Goal: Complete application form

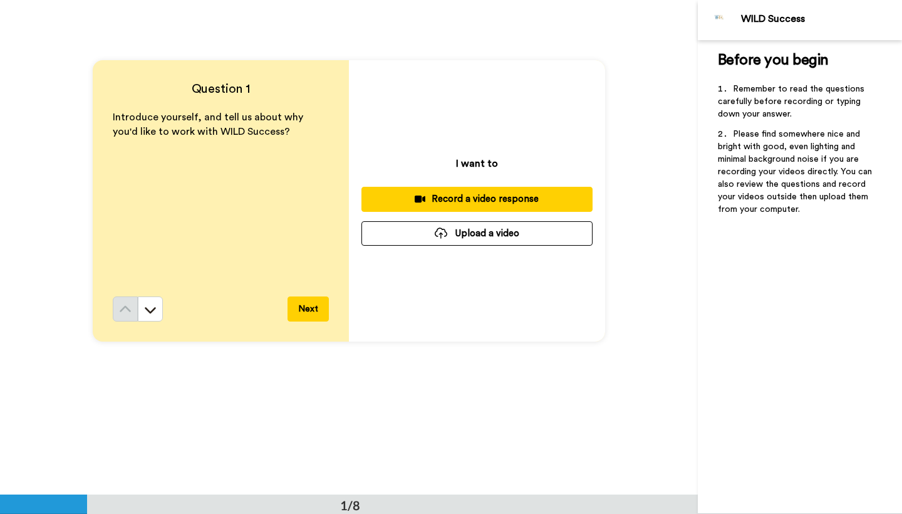
scroll to position [47, 0]
click at [159, 306] on button at bounding box center [150, 308] width 25 height 25
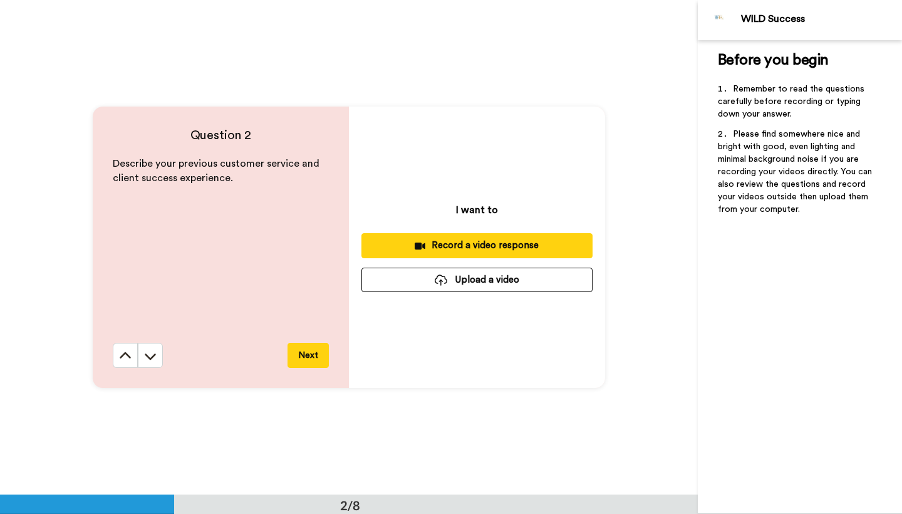
scroll to position [495, 0]
click at [157, 353] on button at bounding box center [150, 354] width 25 height 25
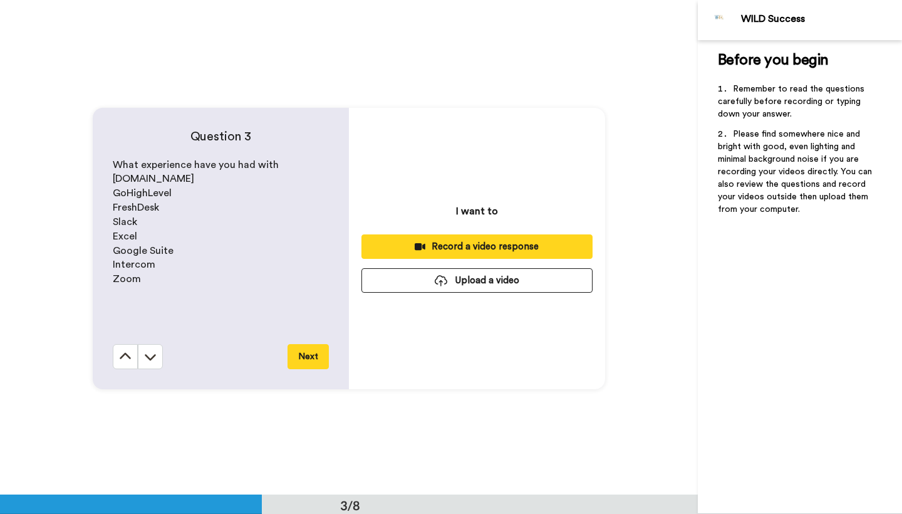
scroll to position [989, 0]
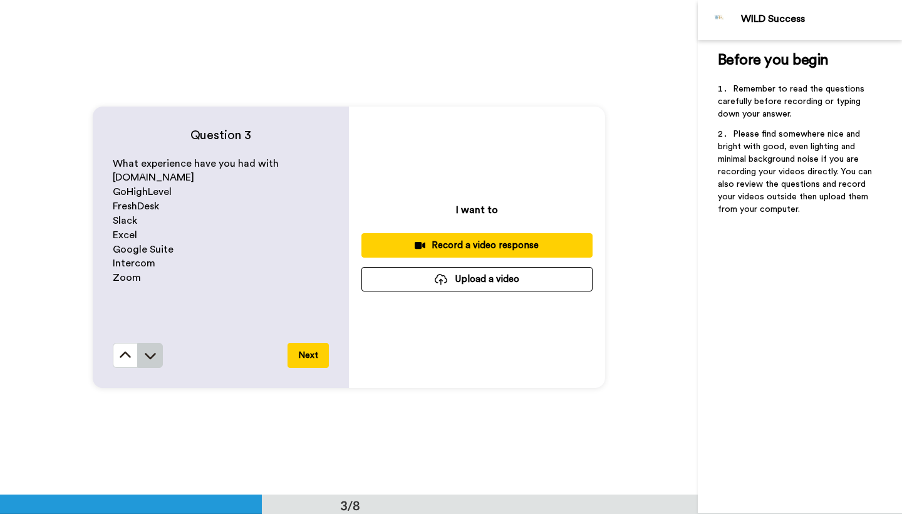
click at [153, 348] on button at bounding box center [150, 355] width 25 height 25
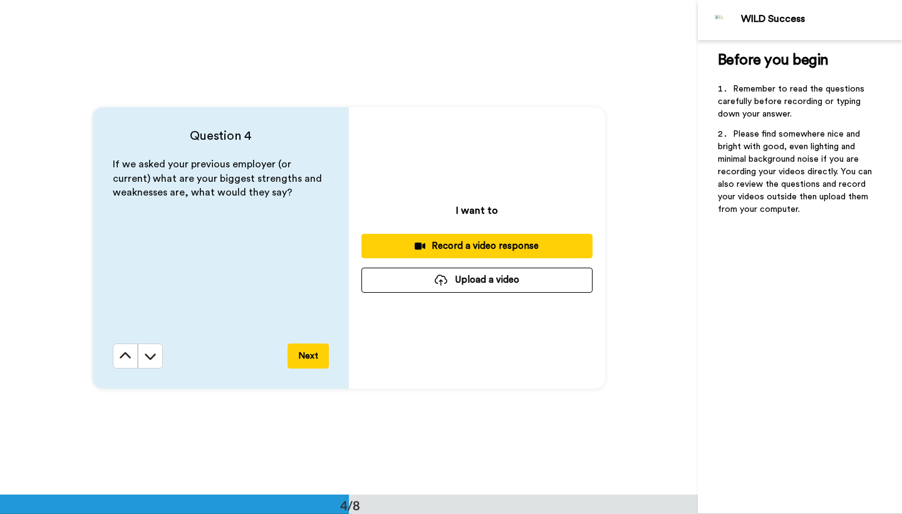
scroll to position [1483, 0]
click at [153, 348] on button at bounding box center [150, 355] width 25 height 25
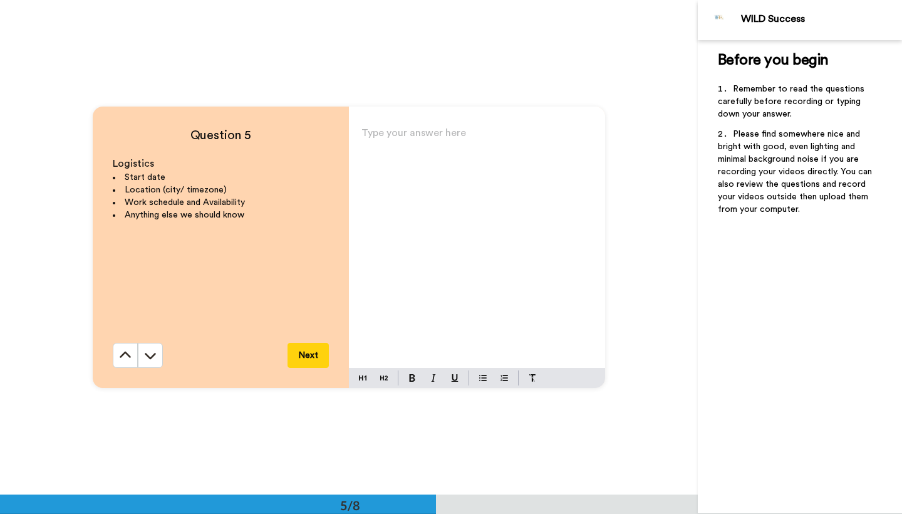
scroll to position [1978, 0]
click at [153, 348] on button at bounding box center [150, 355] width 25 height 25
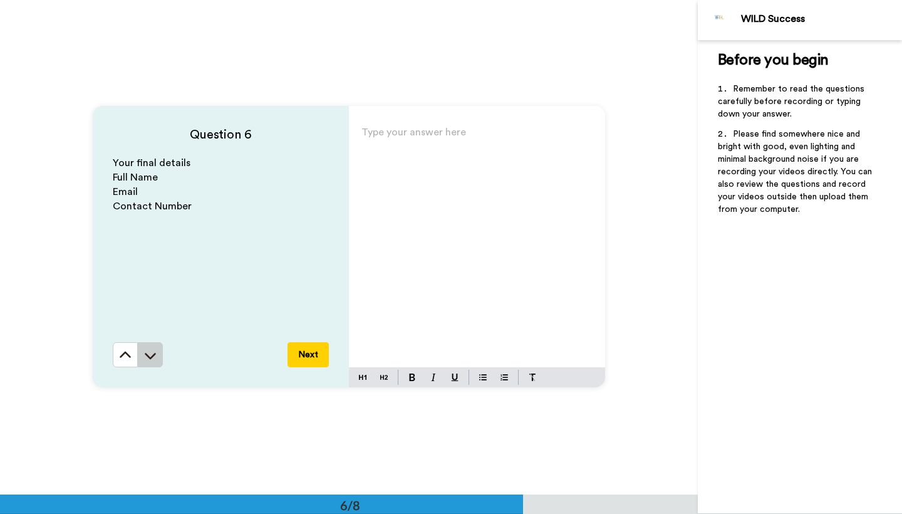
click at [153, 348] on button at bounding box center [150, 354] width 25 height 25
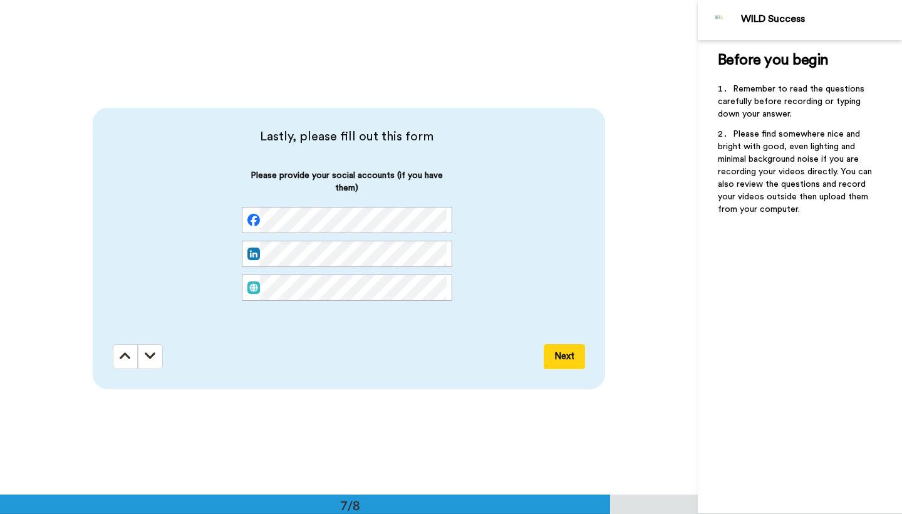
scroll to position [2967, 0]
click at [131, 359] on button at bounding box center [125, 354] width 25 height 25
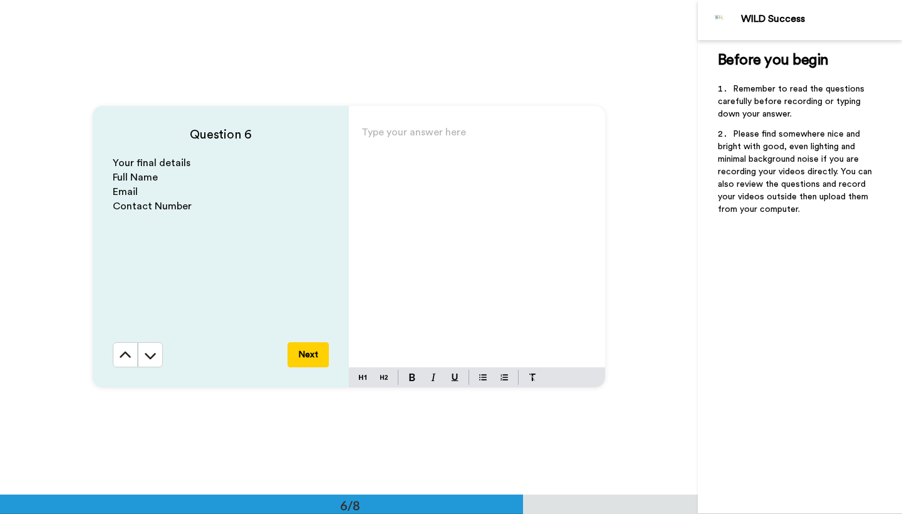
click at [131, 359] on button at bounding box center [125, 354] width 25 height 25
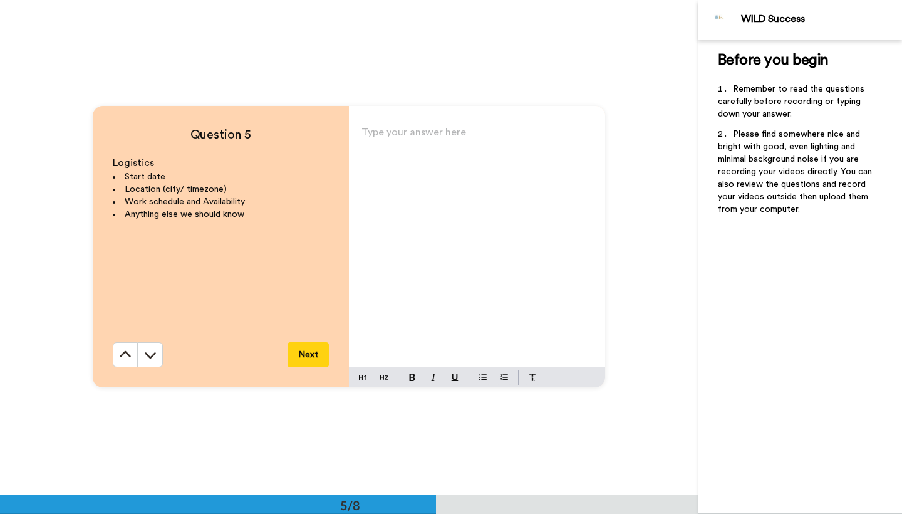
click at [131, 359] on button at bounding box center [125, 354] width 25 height 25
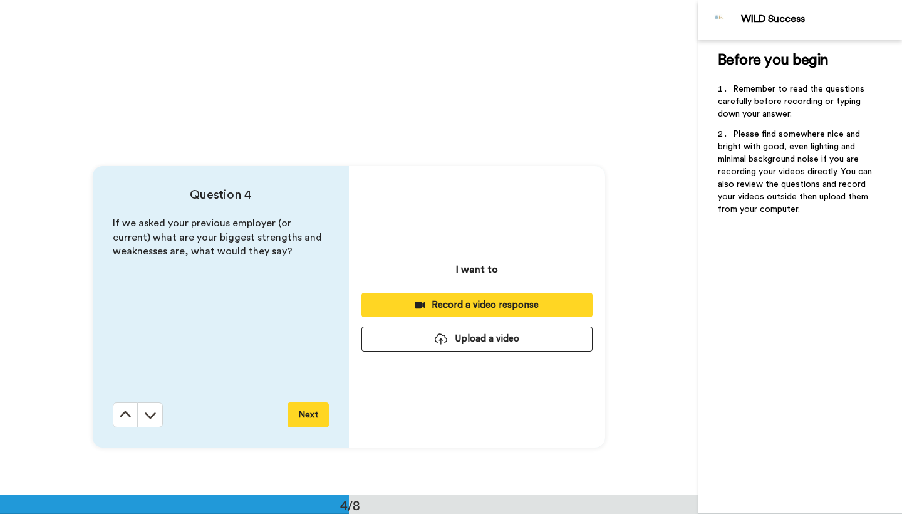
click at [131, 402] on button at bounding box center [125, 414] width 25 height 25
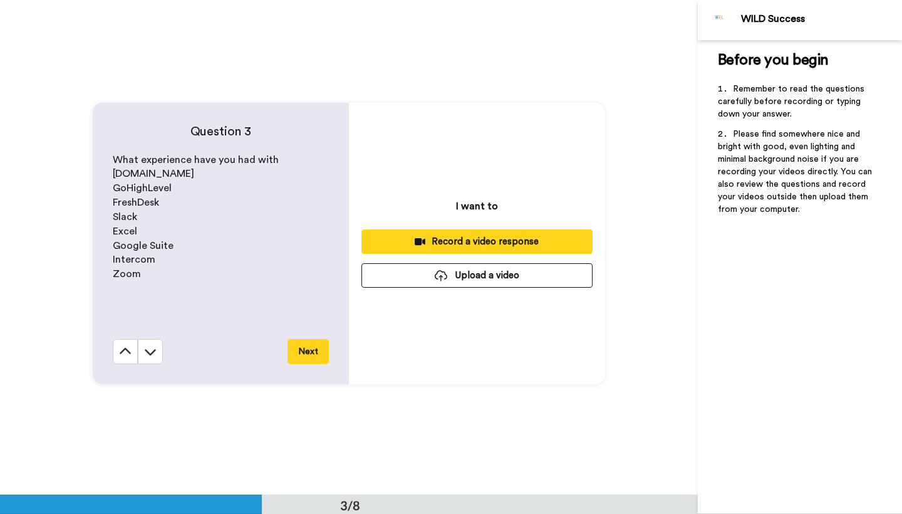
click at [131, 359] on button at bounding box center [125, 351] width 25 height 25
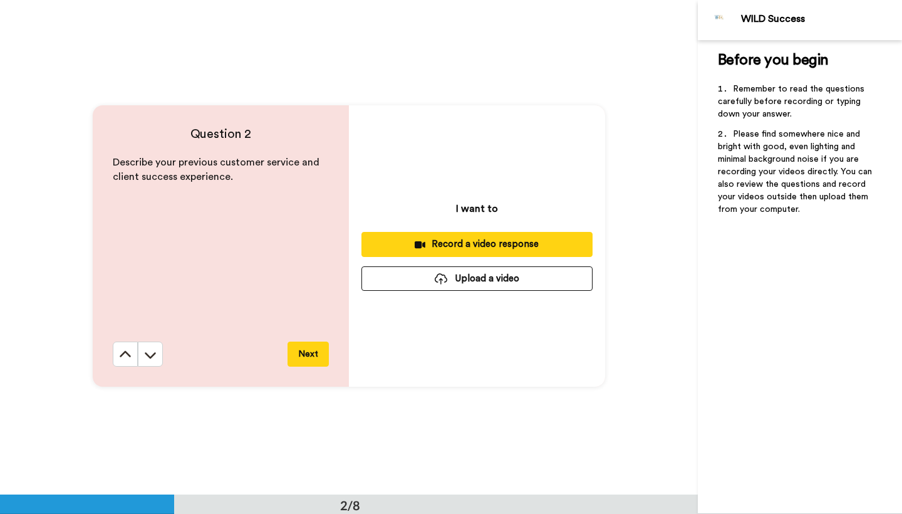
scroll to position [495, 0]
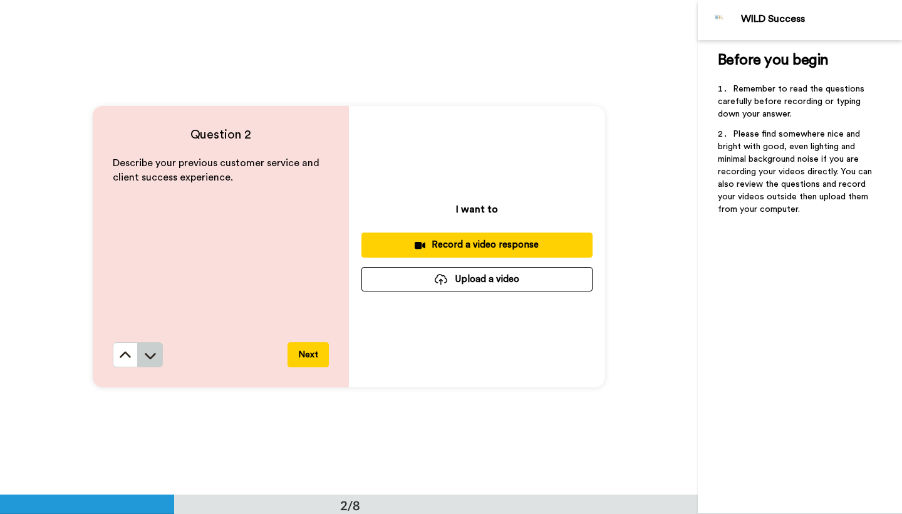
click at [144, 358] on icon at bounding box center [150, 355] width 13 height 13
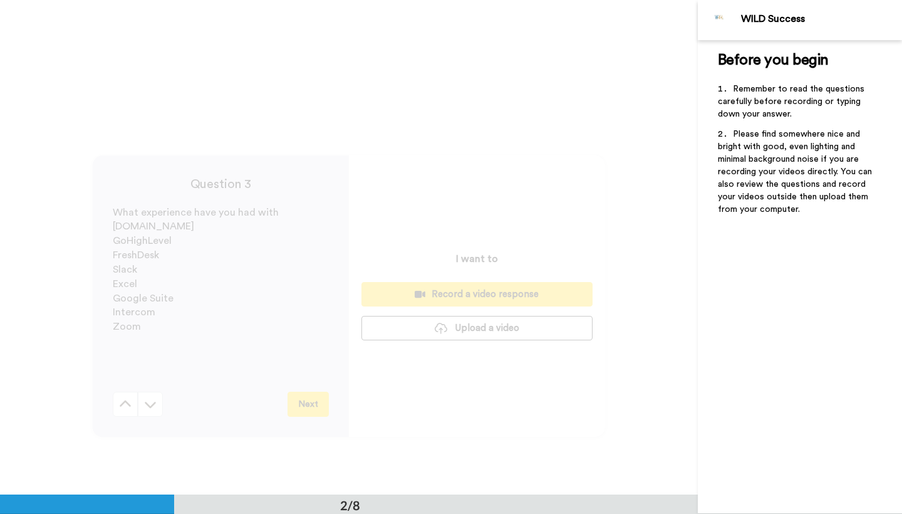
click at [143, 358] on div "What experience have you had with [DOMAIN_NAME] GoHighLevel FreshDesk Slack Exc…" at bounding box center [221, 298] width 216 height 186
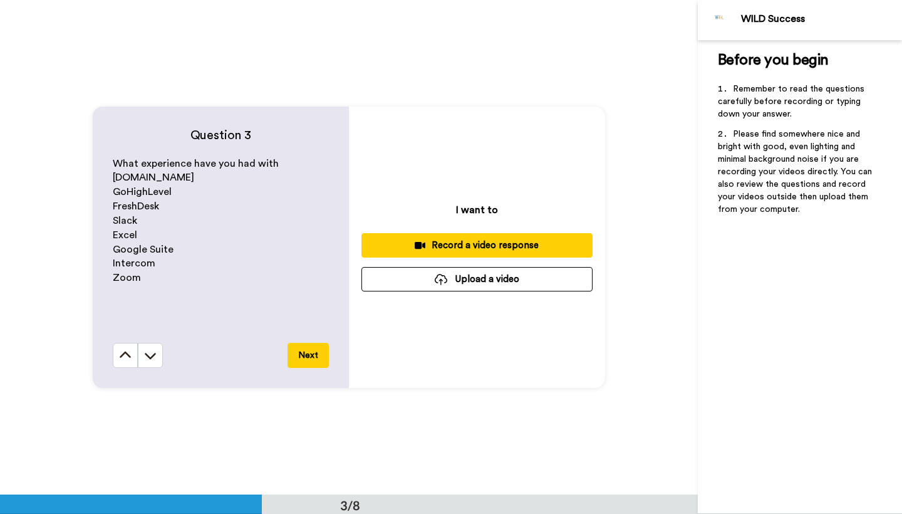
click at [144, 358] on icon at bounding box center [150, 355] width 13 height 13
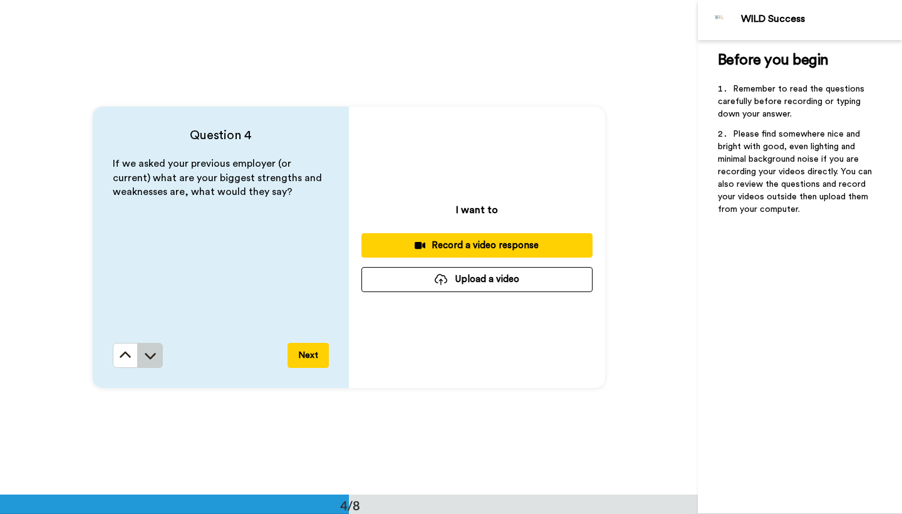
click at [144, 358] on icon at bounding box center [150, 355] width 13 height 13
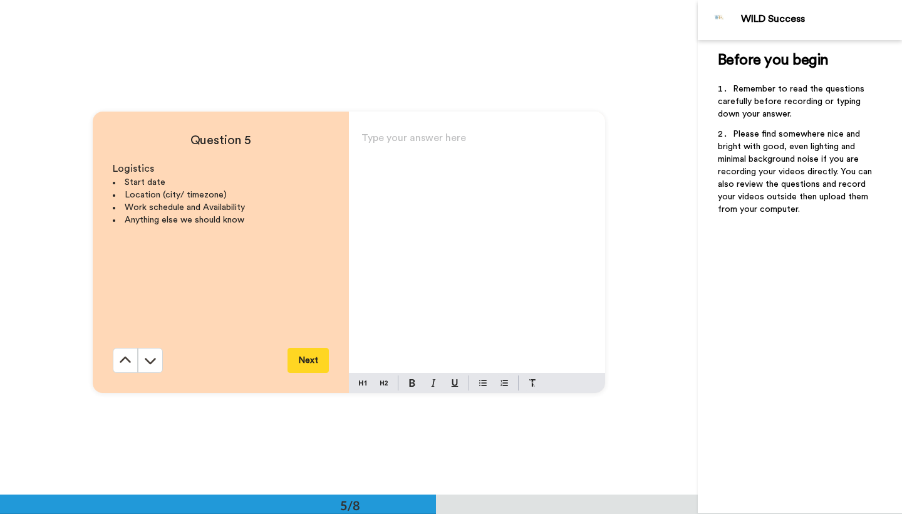
scroll to position [1978, 0]
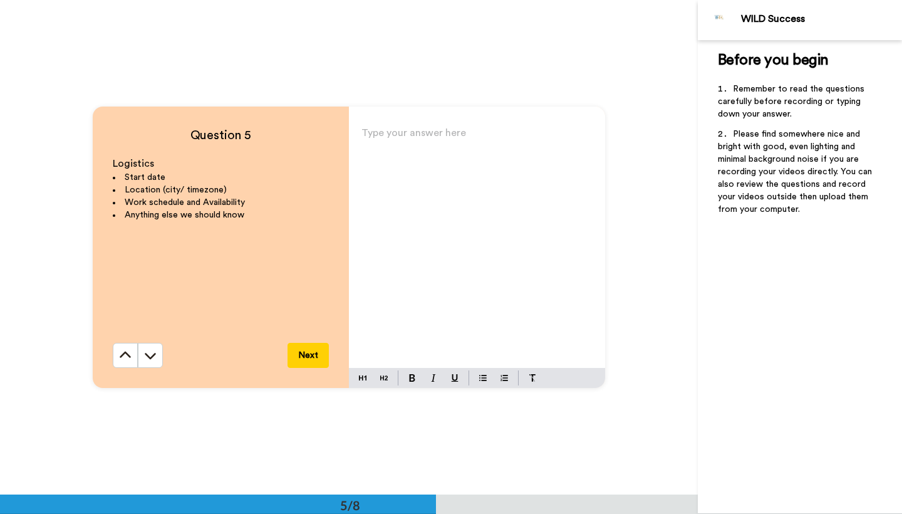
click at [428, 182] on div "Type your answer here ﻿" at bounding box center [477, 246] width 256 height 244
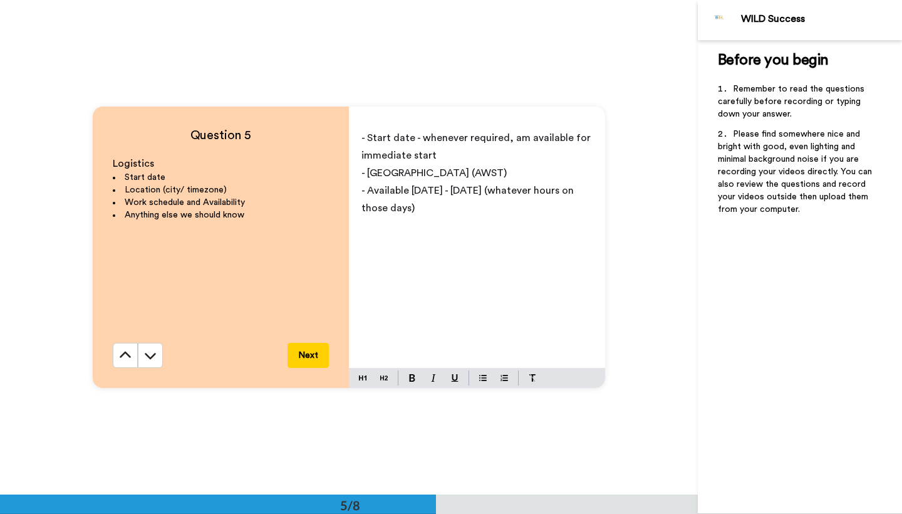
click at [304, 354] on button "Next" at bounding box center [308, 355] width 41 height 25
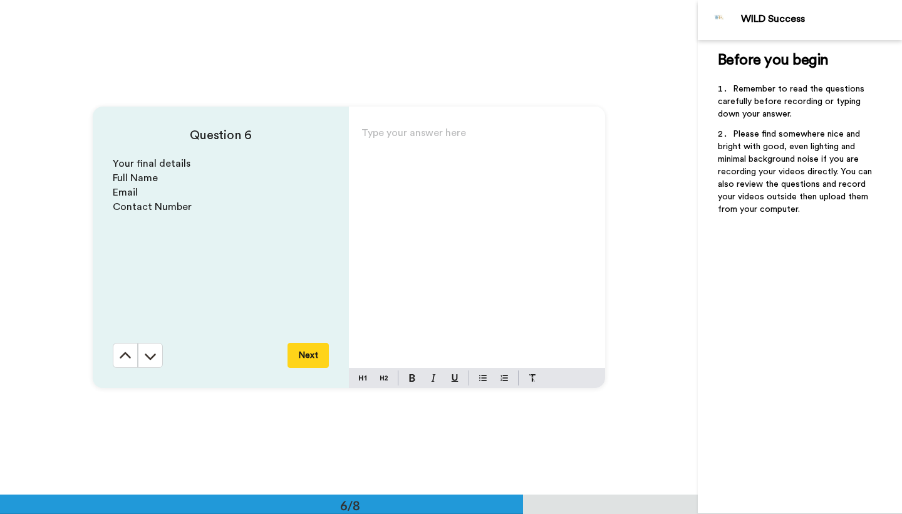
scroll to position [2472, 0]
click at [525, 189] on div "Type your answer here ﻿" at bounding box center [477, 245] width 256 height 244
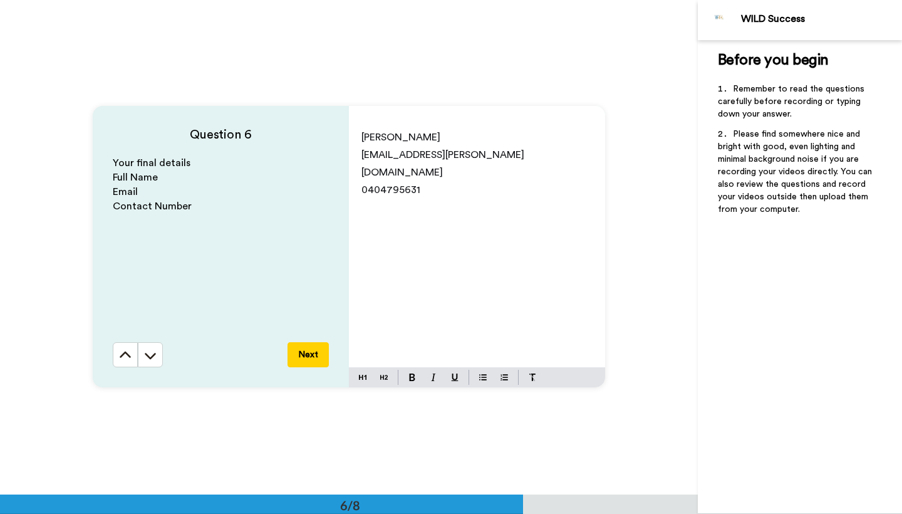
click at [558, 222] on div "[PERSON_NAME] [EMAIL_ADDRESS][PERSON_NAME][DOMAIN_NAME] 0404795631" at bounding box center [477, 245] width 256 height 244
click at [521, 181] on p "0404795631" at bounding box center [476, 190] width 231 height 18
click at [479, 157] on p "[EMAIL_ADDRESS][PERSON_NAME][DOMAIN_NAME]" at bounding box center [476, 163] width 231 height 35
click at [534, 380] on button at bounding box center [532, 377] width 15 height 15
drag, startPoint x: 462, startPoint y: 157, endPoint x: 420, endPoint y: 155, distance: 41.4
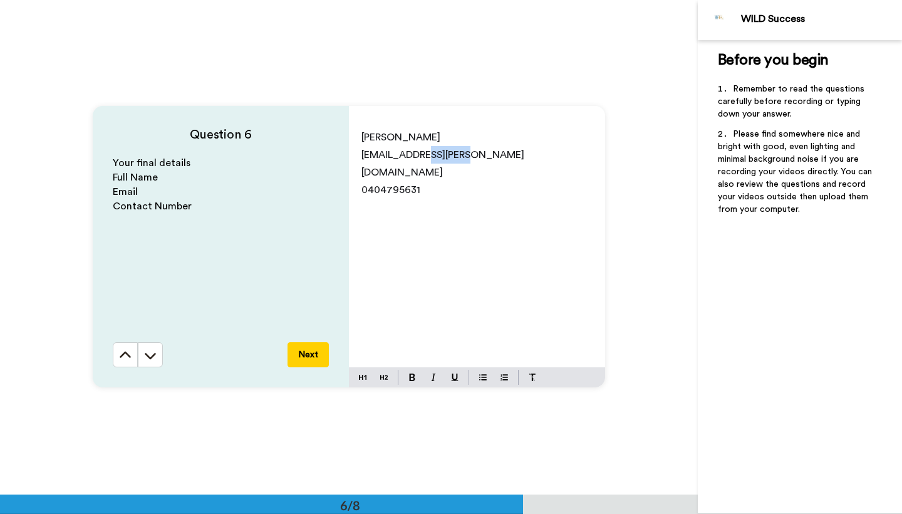
click at [420, 155] on span "[EMAIL_ADDRESS][PERSON_NAME][DOMAIN_NAME]" at bounding box center [442, 164] width 163 height 28
drag, startPoint x: 437, startPoint y: 142, endPoint x: 380, endPoint y: 137, distance: 57.9
click at [381, 137] on p "[PERSON_NAME]" at bounding box center [476, 137] width 231 height 18
click at [380, 137] on span "[PERSON_NAME]" at bounding box center [400, 137] width 79 height 10
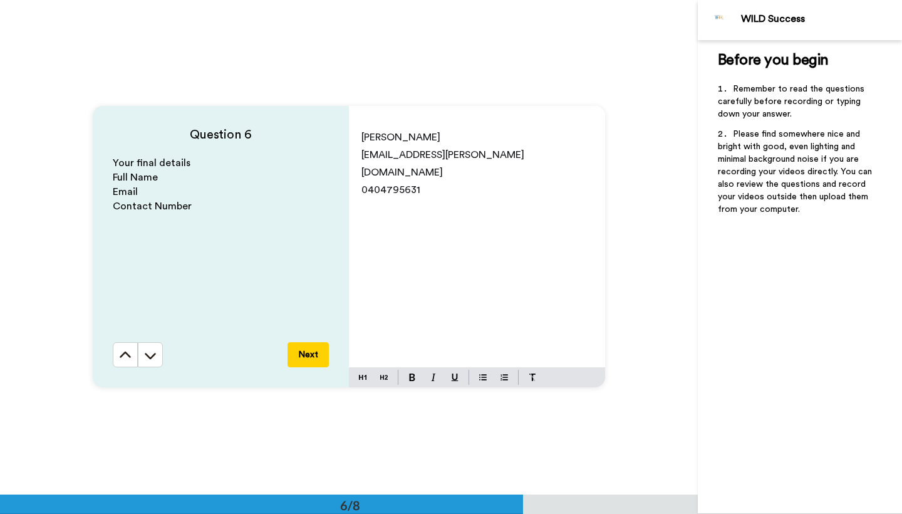
scroll to position [2436, 0]
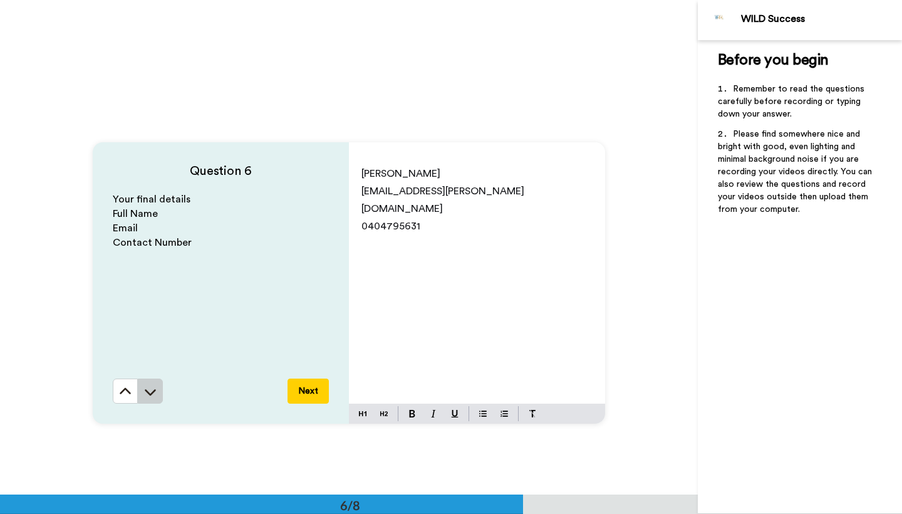
click at [138, 388] on button at bounding box center [150, 390] width 25 height 25
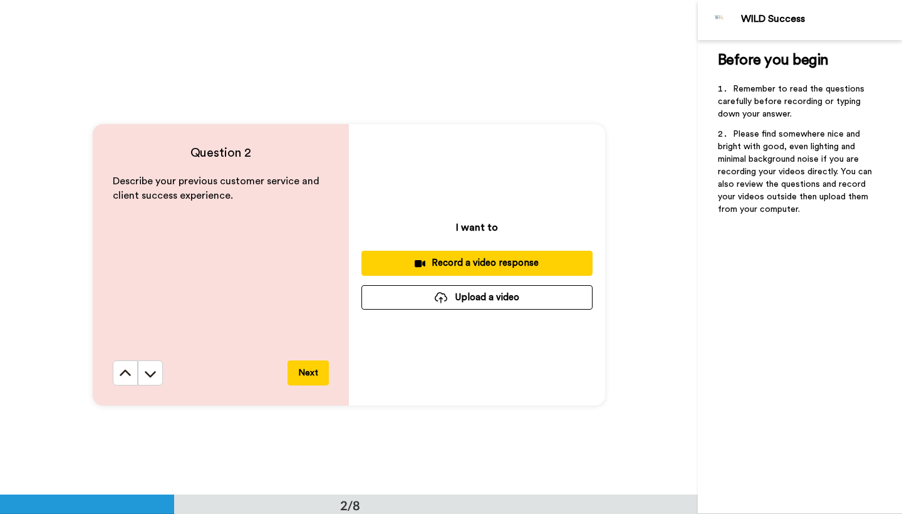
scroll to position [475, 0]
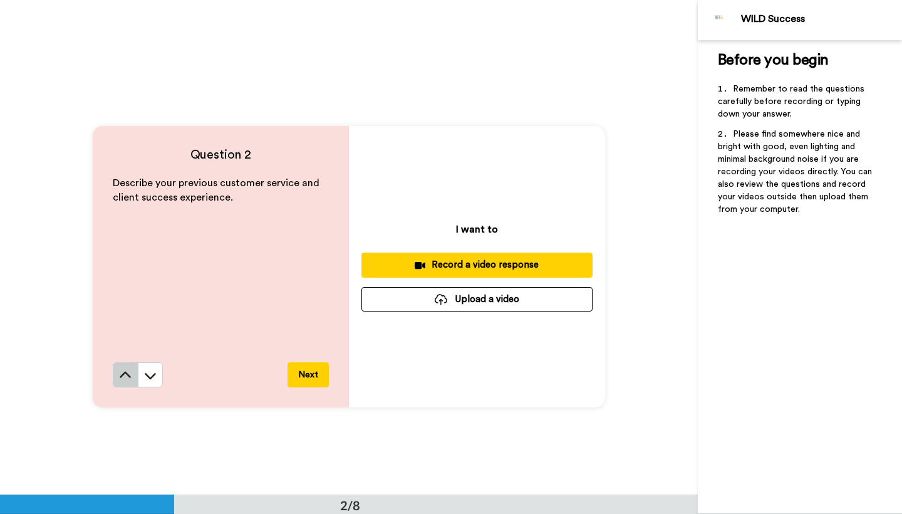
click at [123, 371] on icon at bounding box center [125, 375] width 13 height 13
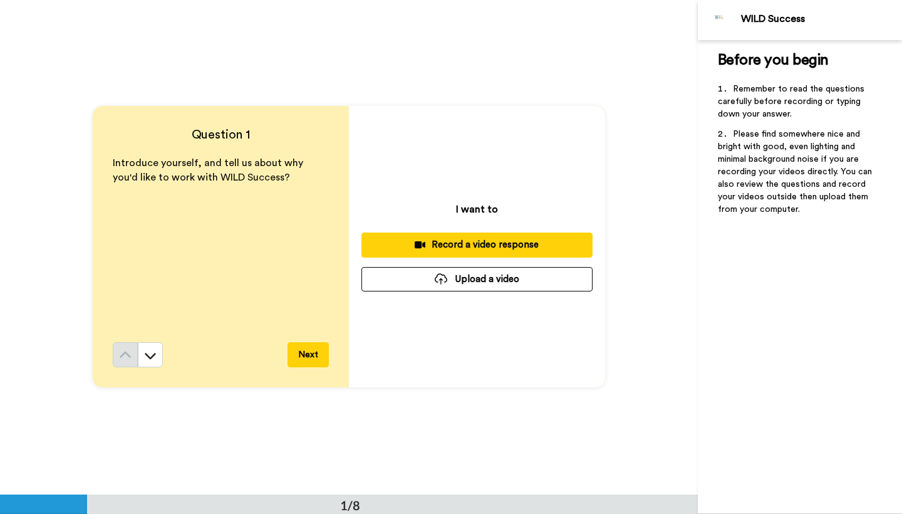
scroll to position [0, 0]
click at [138, 360] on button at bounding box center [150, 355] width 25 height 25
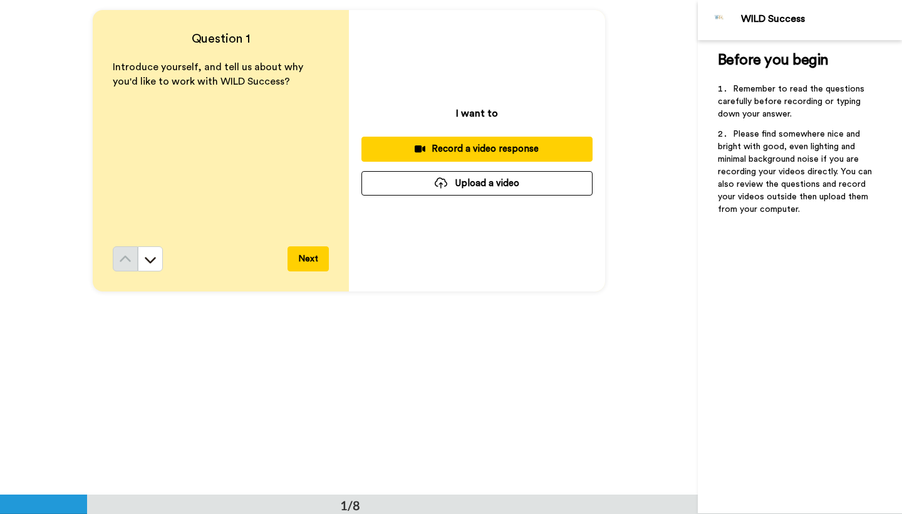
scroll to position [85, 0]
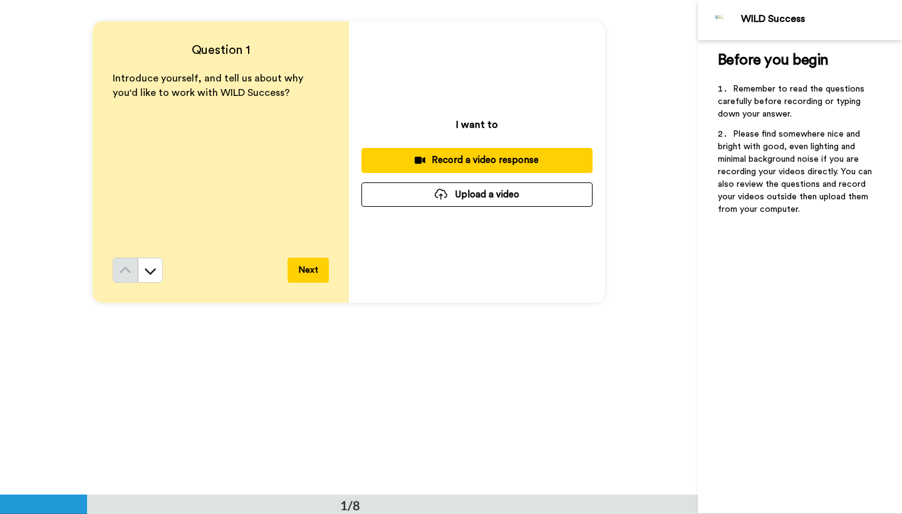
click at [489, 156] on div "Record a video response" at bounding box center [476, 159] width 211 height 13
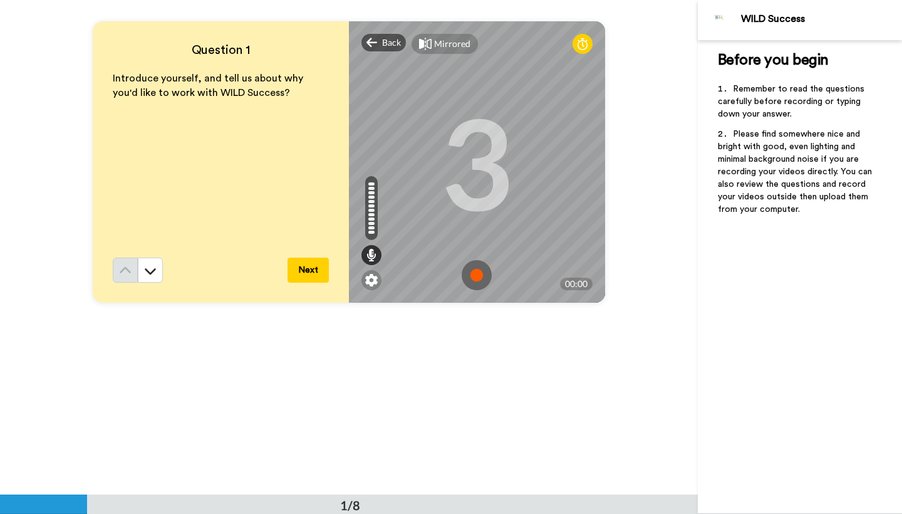
click at [474, 269] on img at bounding box center [477, 275] width 30 height 30
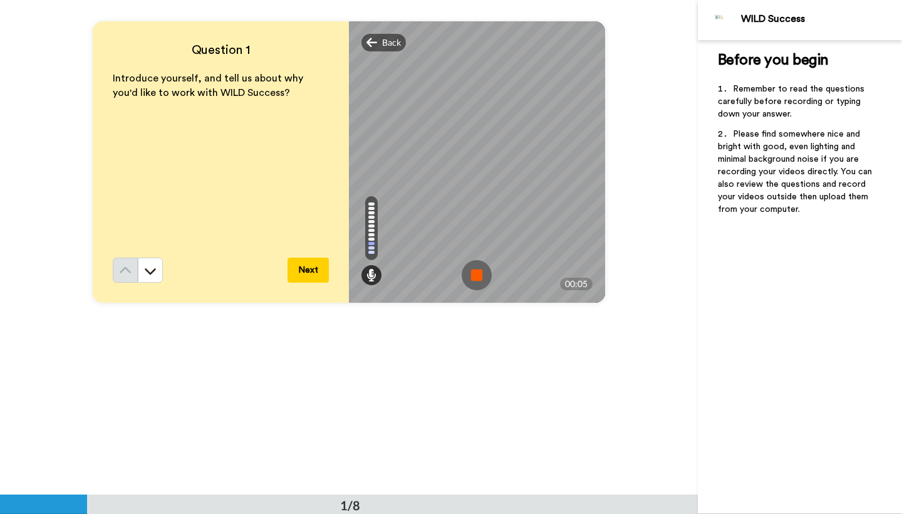
click at [473, 271] on img at bounding box center [477, 275] width 30 height 30
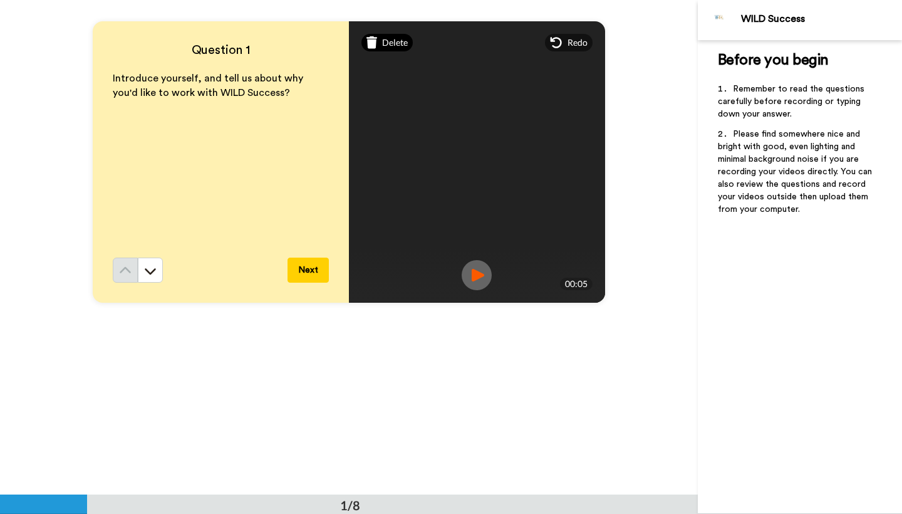
click at [385, 47] on span "Delete" at bounding box center [395, 42] width 26 height 13
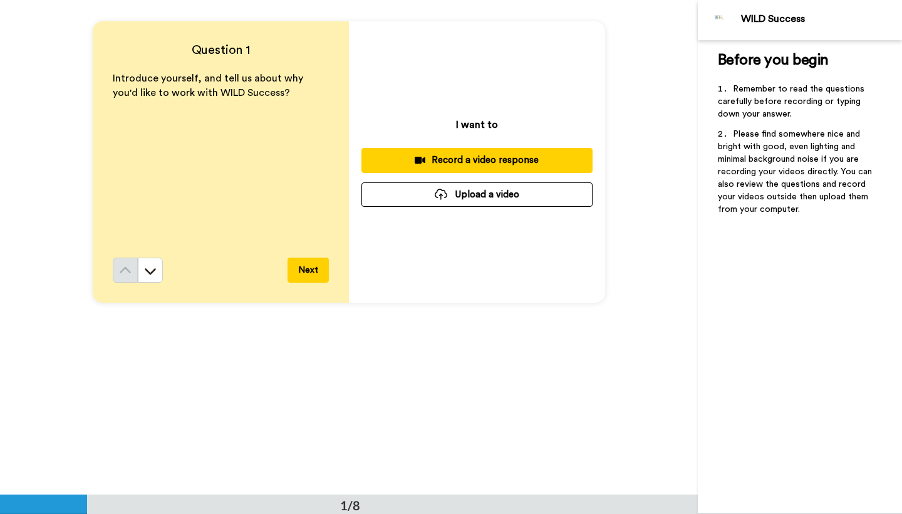
click at [484, 168] on button "Record a video response" at bounding box center [476, 160] width 231 height 24
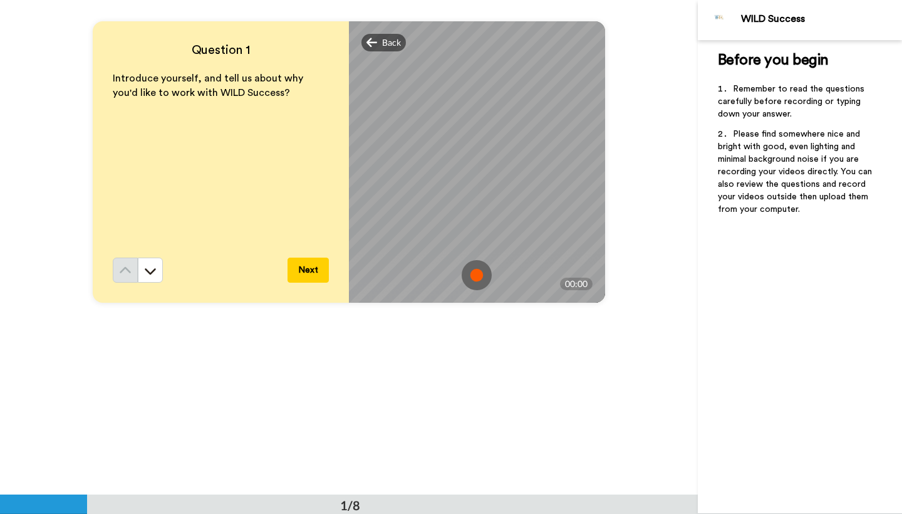
click at [382, 48] on span "Back" at bounding box center [391, 42] width 19 height 13
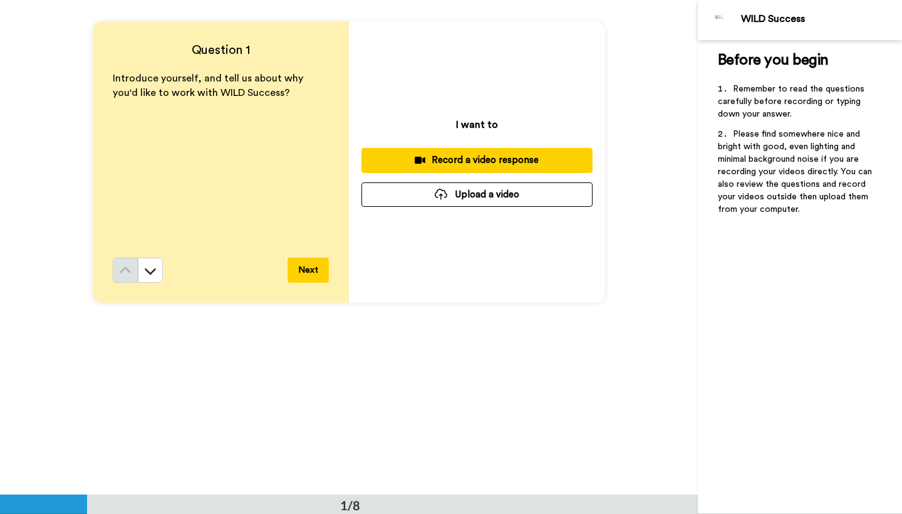
click at [438, 152] on button "Record a video response" at bounding box center [476, 160] width 231 height 24
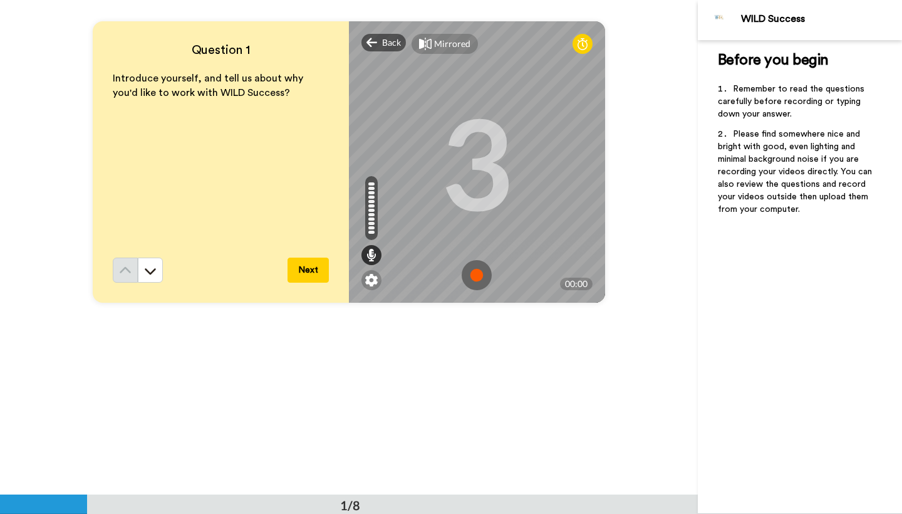
click at [474, 274] on img at bounding box center [477, 275] width 30 height 30
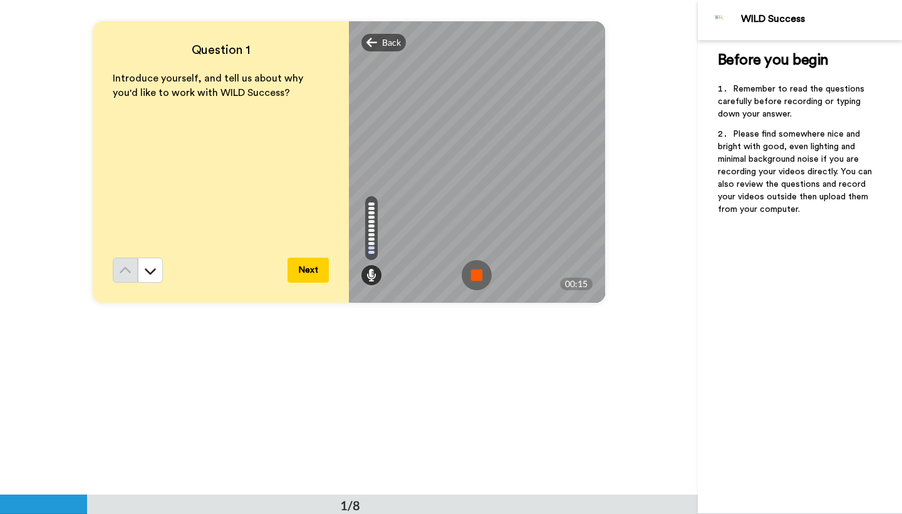
click at [474, 274] on img at bounding box center [477, 275] width 30 height 30
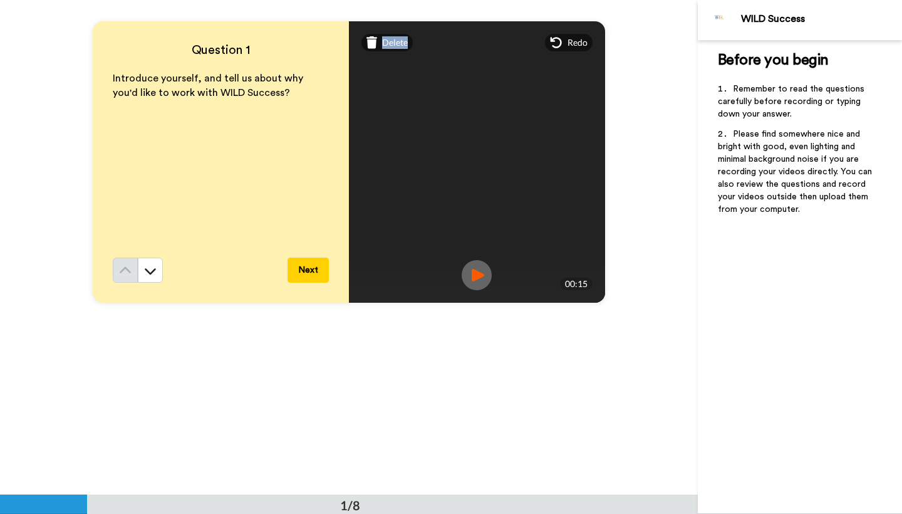
drag, startPoint x: 379, startPoint y: 35, endPoint x: 515, endPoint y: 138, distance: 170.8
click at [515, 138] on div "Delete Mirrored Redo 3 00:15" at bounding box center [477, 161] width 256 height 281
click at [515, 138] on video at bounding box center [477, 162] width 564 height 282
click at [557, 45] on icon at bounding box center [555, 42] width 11 height 11
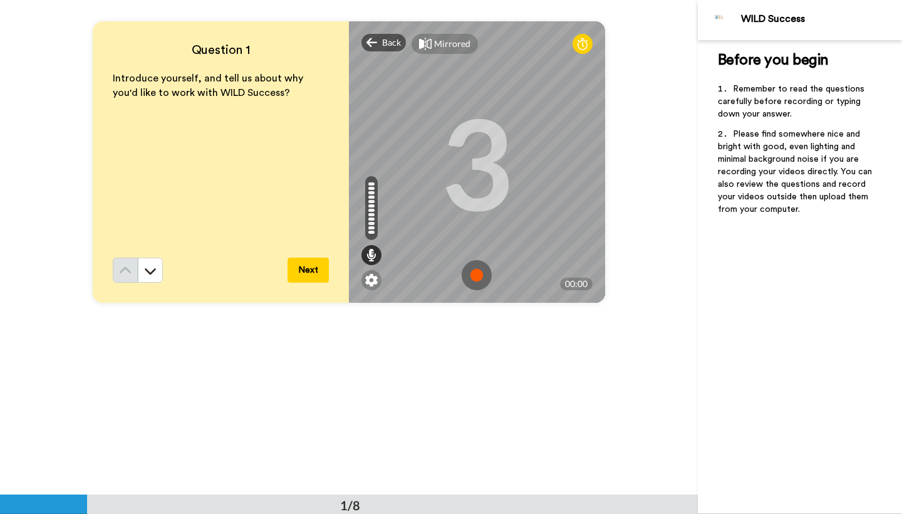
click at [481, 269] on img at bounding box center [477, 275] width 30 height 30
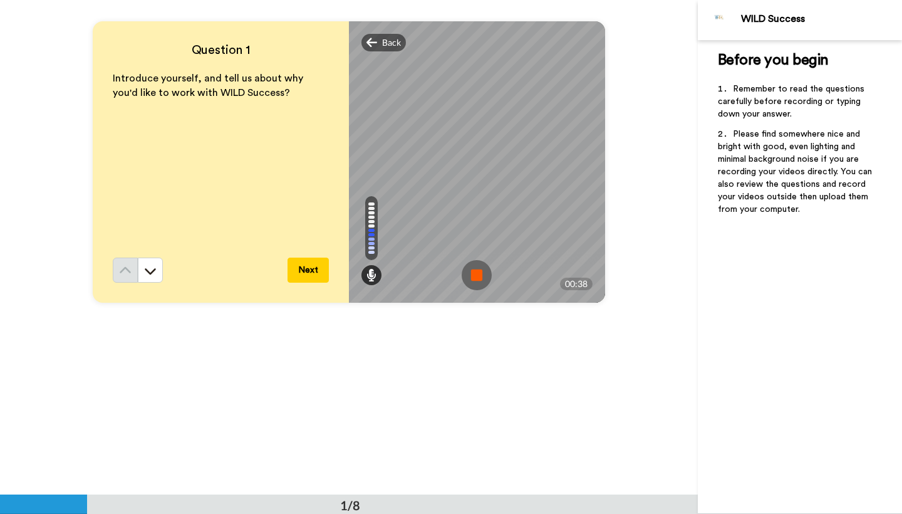
click at [481, 269] on img at bounding box center [477, 275] width 30 height 30
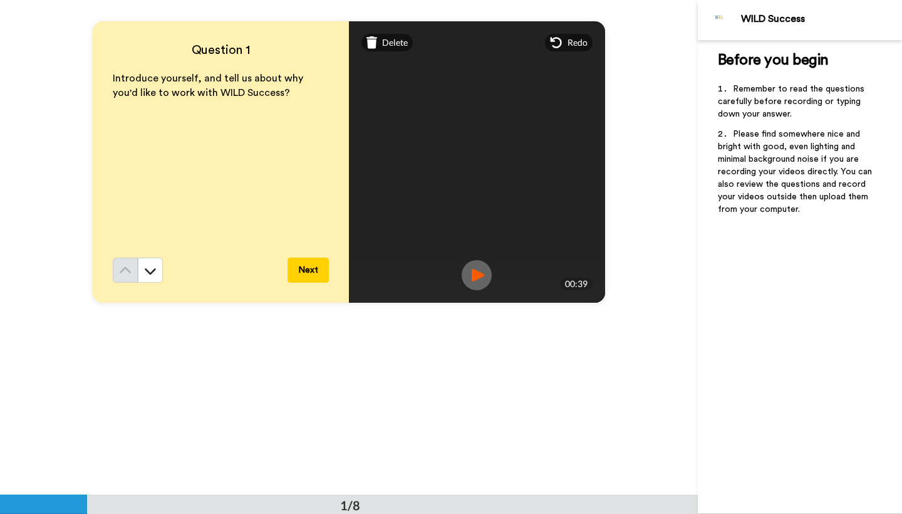
click at [472, 266] on img at bounding box center [477, 275] width 30 height 30
click at [314, 271] on button "Next" at bounding box center [308, 269] width 41 height 25
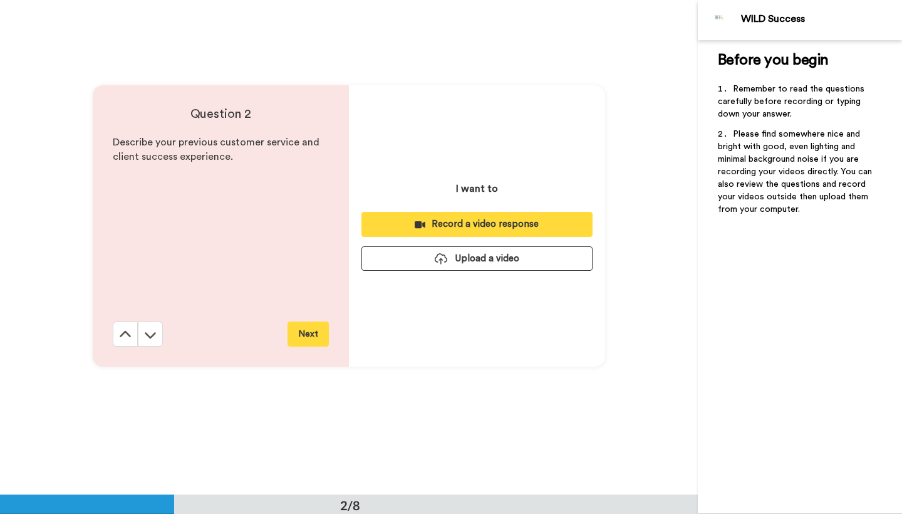
scroll to position [517, 0]
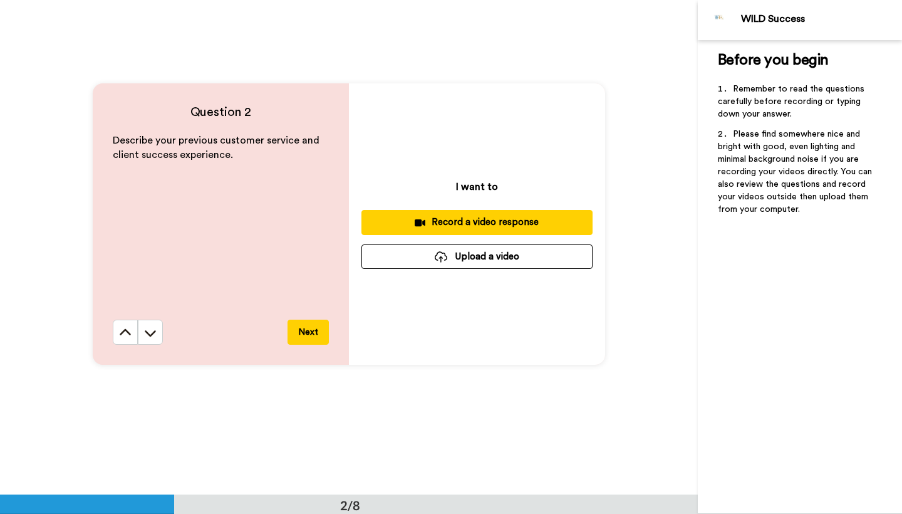
click at [430, 222] on div "Record a video response" at bounding box center [476, 221] width 211 height 13
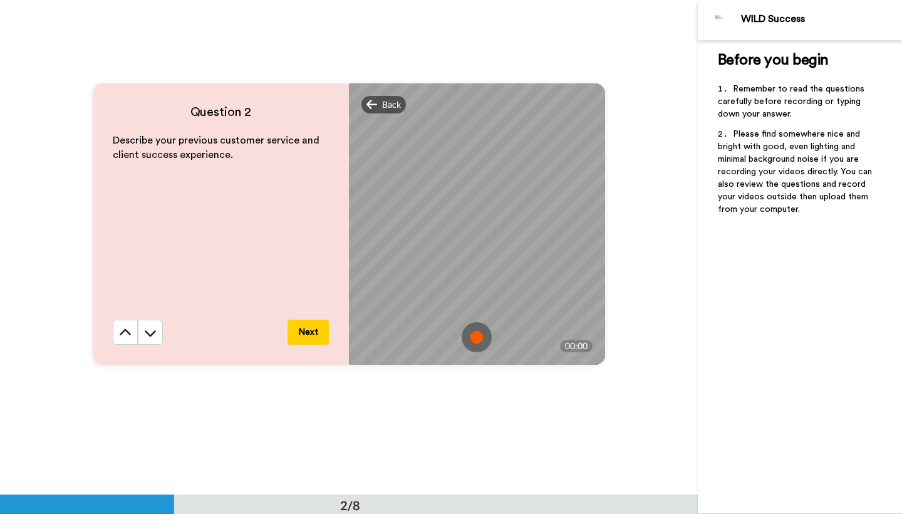
click at [382, 100] on span "Back" at bounding box center [391, 104] width 19 height 13
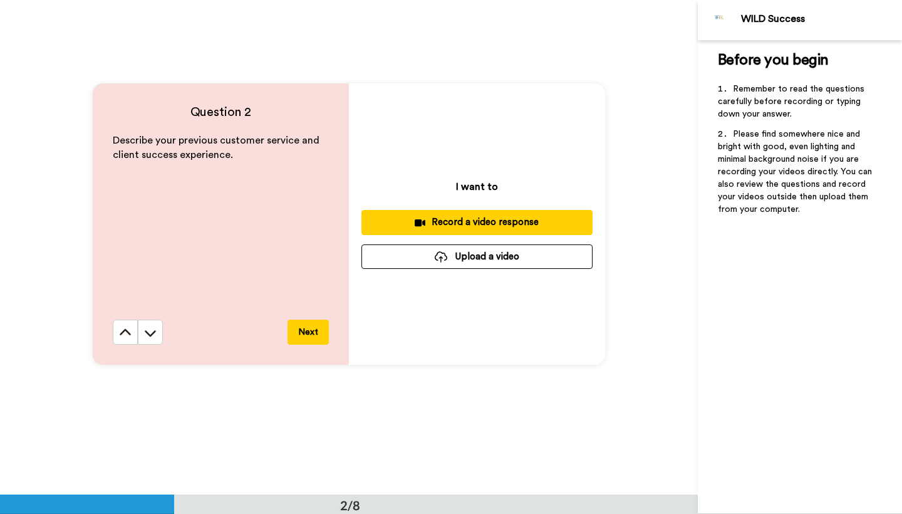
click at [462, 216] on div "Record a video response" at bounding box center [476, 221] width 211 height 13
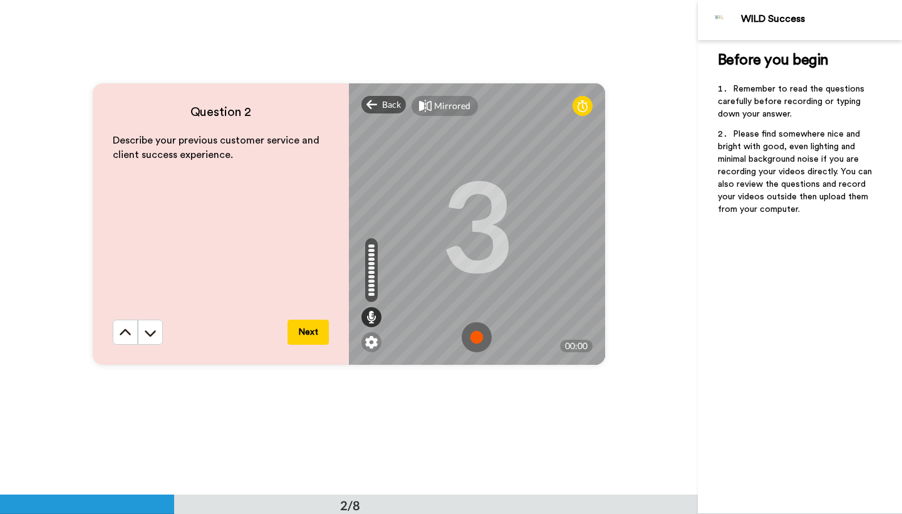
click at [474, 338] on img at bounding box center [477, 337] width 30 height 30
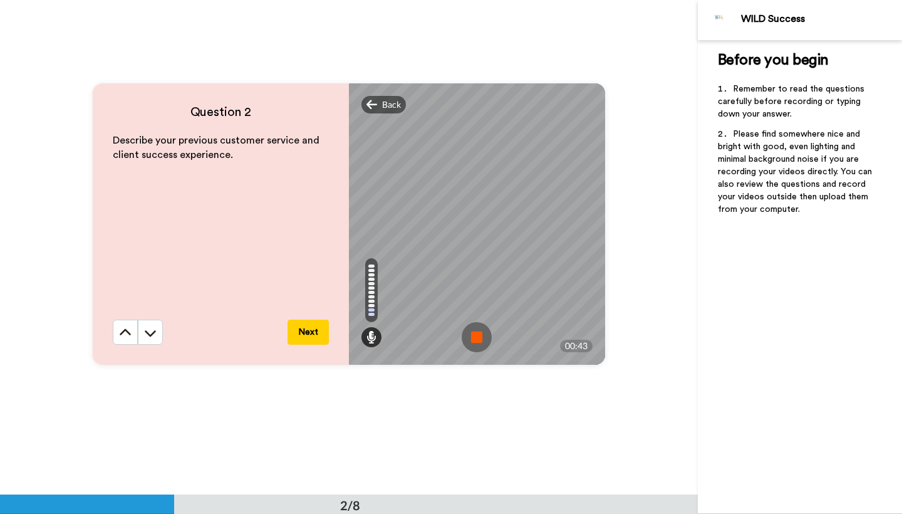
click at [474, 338] on img at bounding box center [477, 337] width 30 height 30
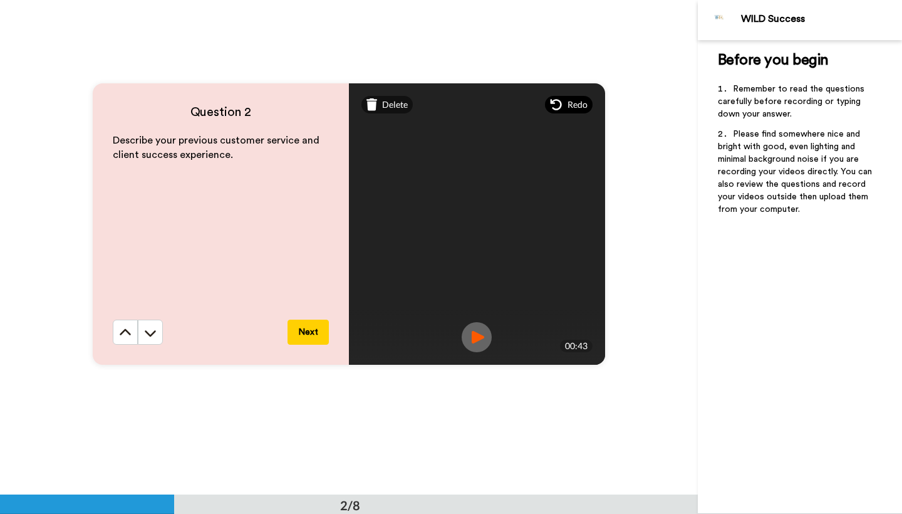
click at [564, 97] on div "Redo" at bounding box center [569, 105] width 48 height 18
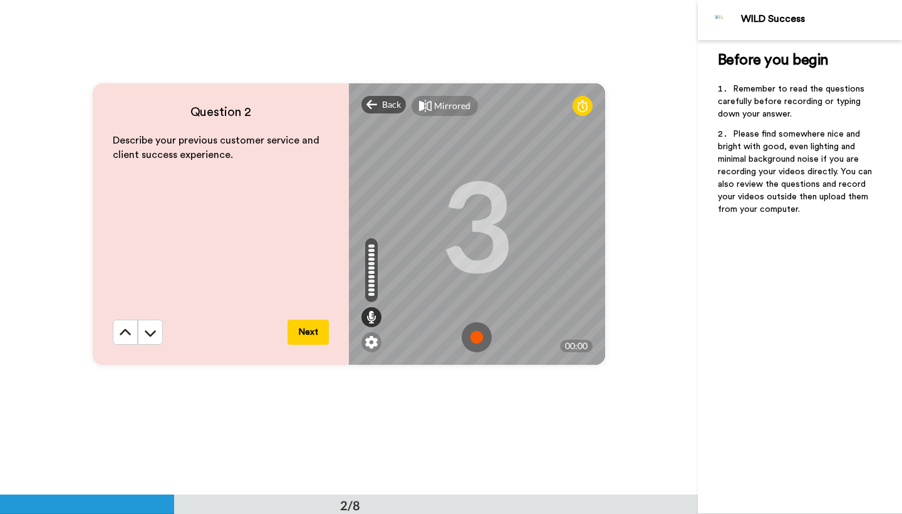
click at [475, 346] on img at bounding box center [477, 337] width 30 height 30
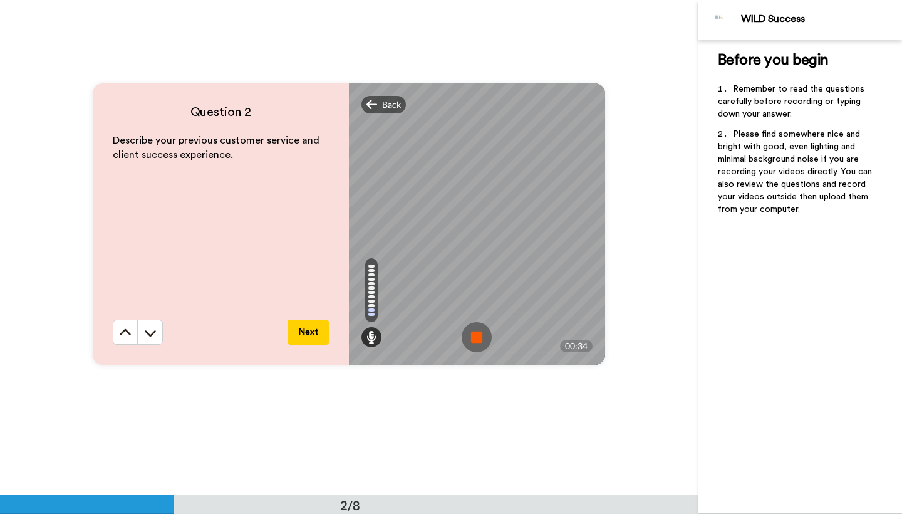
click at [475, 346] on img at bounding box center [477, 337] width 30 height 30
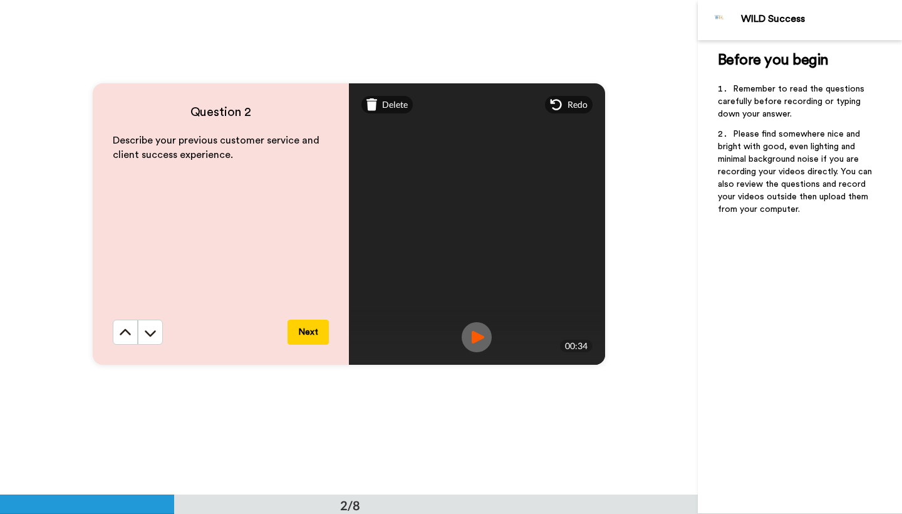
click at [471, 329] on img at bounding box center [477, 337] width 30 height 30
click at [554, 113] on div "Redo" at bounding box center [569, 105] width 48 height 18
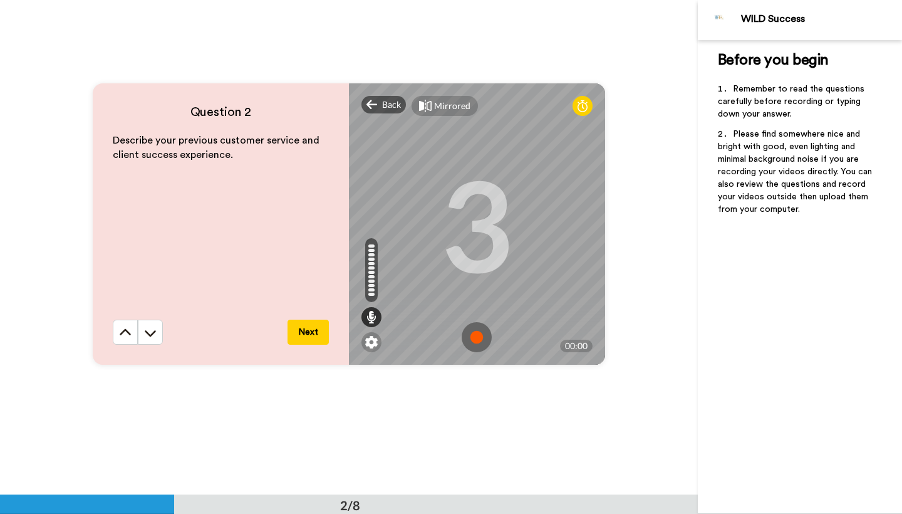
click at [474, 326] on img at bounding box center [477, 337] width 30 height 30
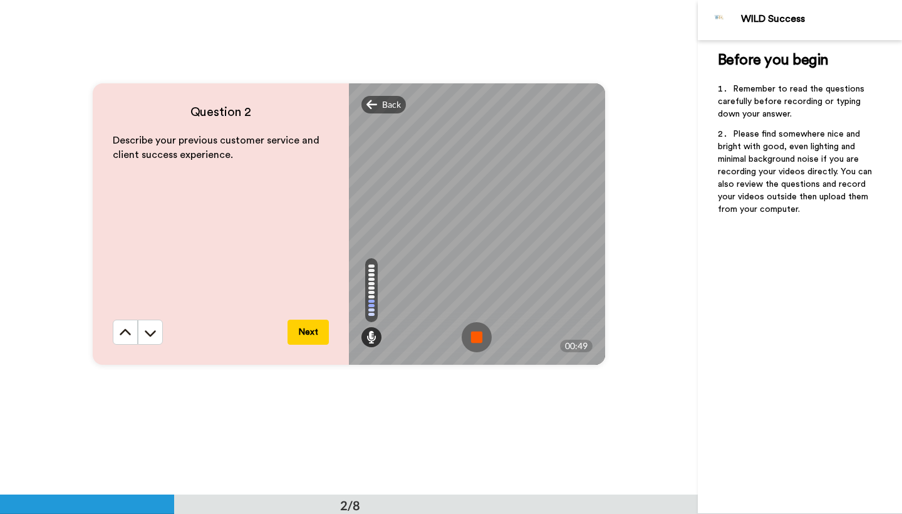
click at [474, 326] on img at bounding box center [477, 337] width 30 height 30
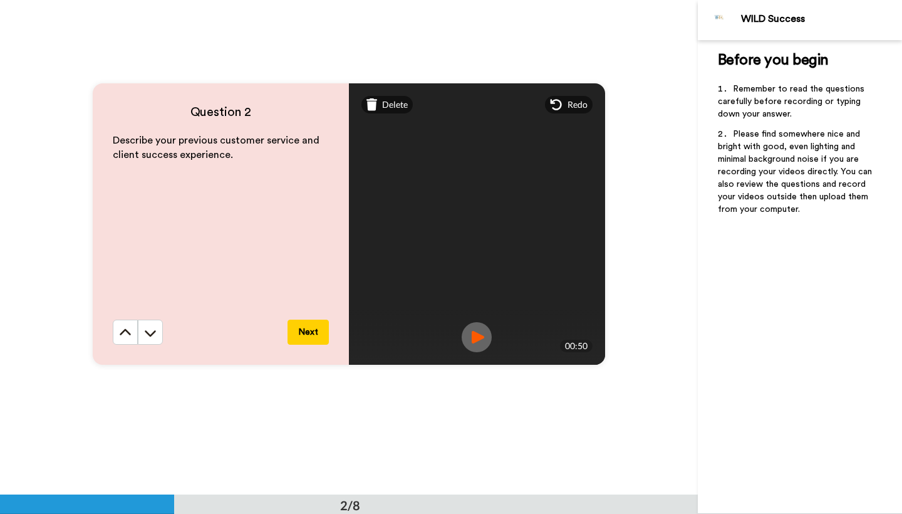
click at [474, 327] on img at bounding box center [477, 337] width 30 height 30
click at [300, 328] on button "Next" at bounding box center [308, 331] width 41 height 25
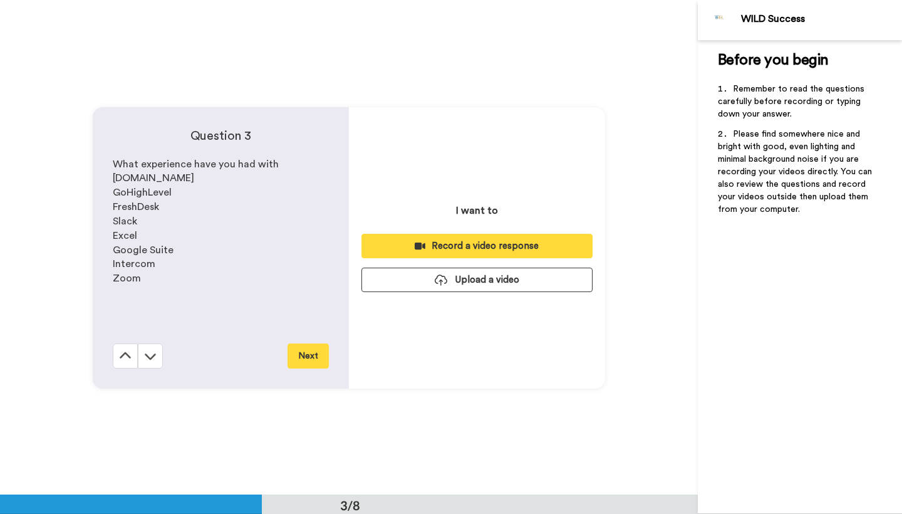
scroll to position [989, 0]
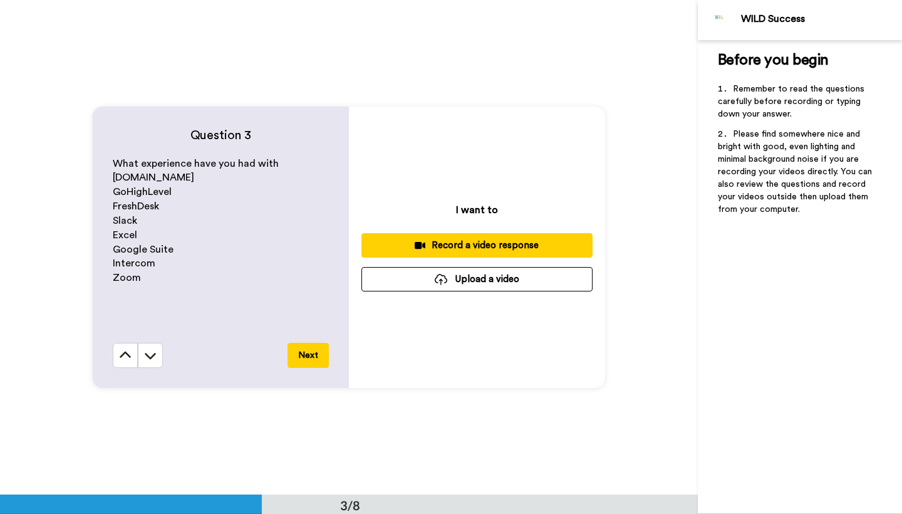
click at [418, 237] on button "Record a video response" at bounding box center [476, 245] width 231 height 24
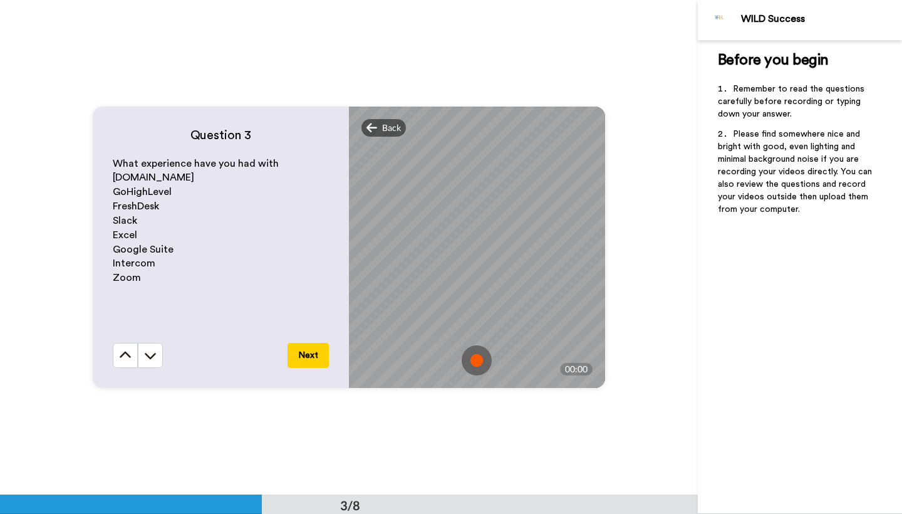
click at [370, 123] on icon at bounding box center [371, 128] width 11 height 13
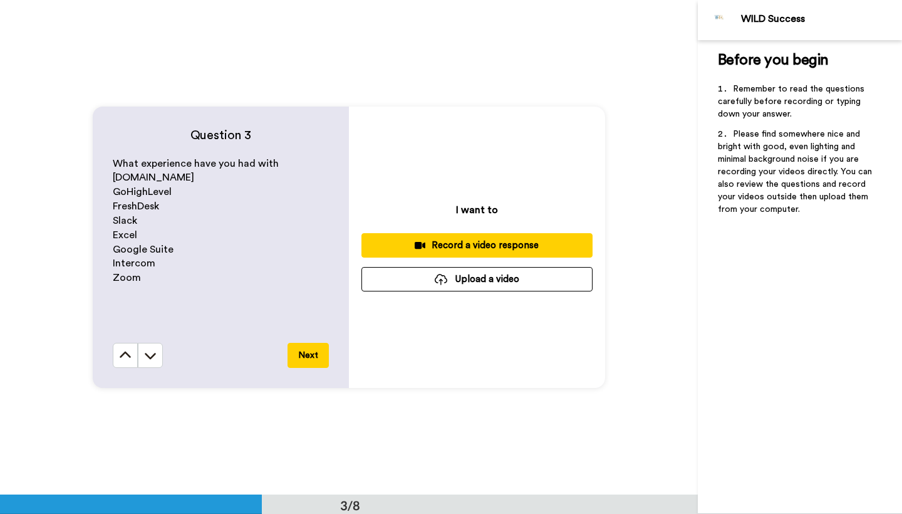
click at [484, 246] on div "Record a video response" at bounding box center [476, 245] width 211 height 13
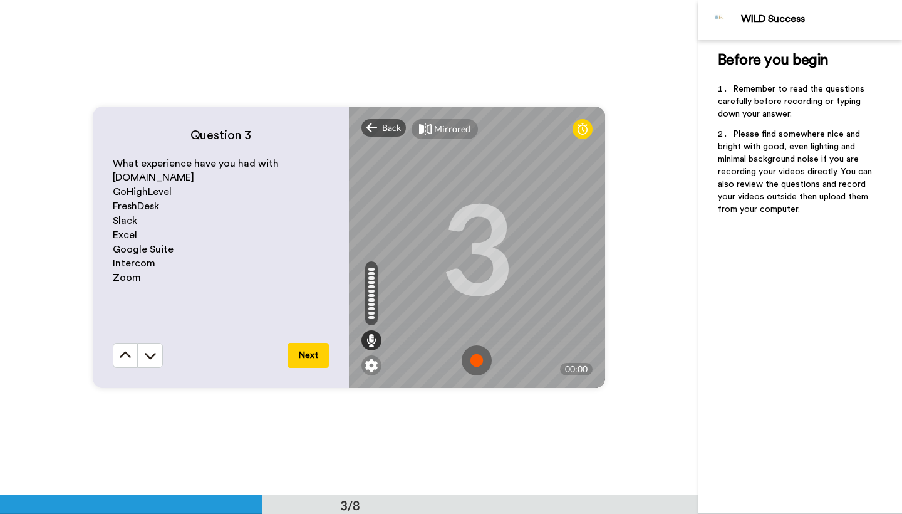
click at [474, 353] on img at bounding box center [477, 360] width 30 height 30
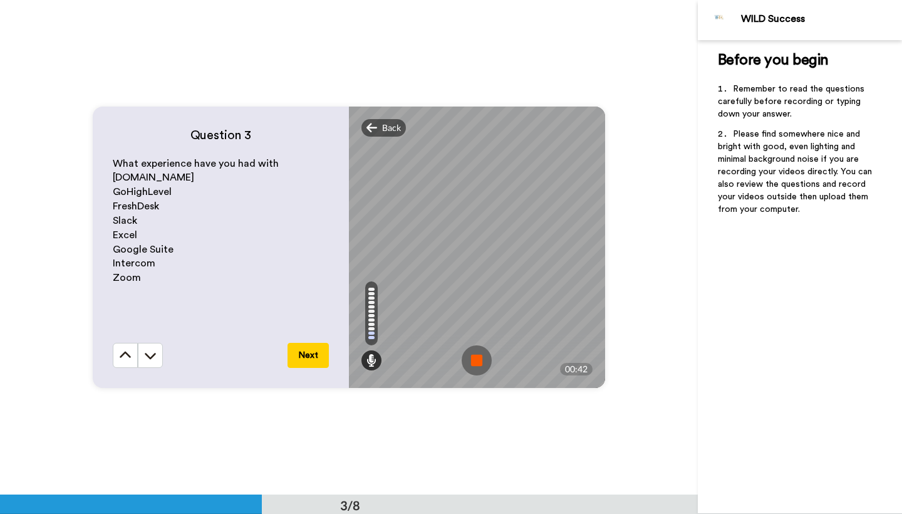
click at [476, 366] on img at bounding box center [477, 360] width 30 height 30
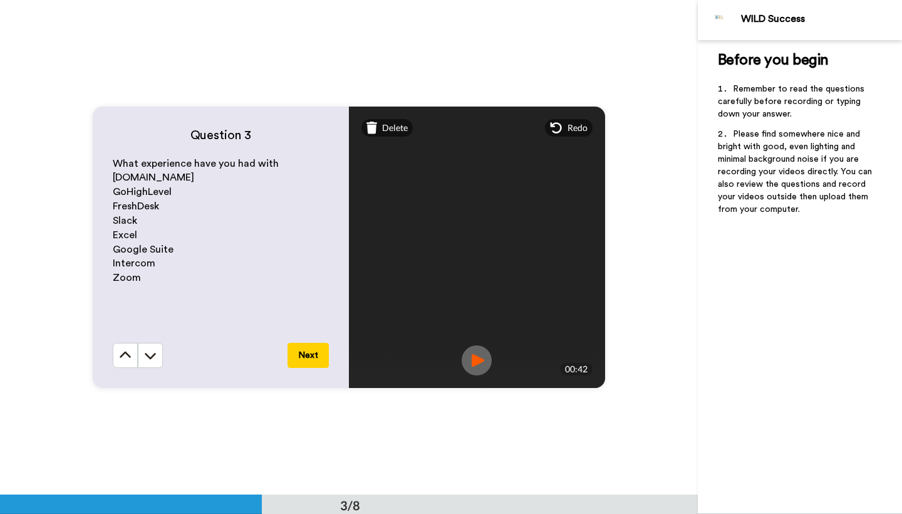
click at [475, 366] on img at bounding box center [477, 360] width 30 height 30
click at [316, 351] on button "Next" at bounding box center [308, 355] width 41 height 25
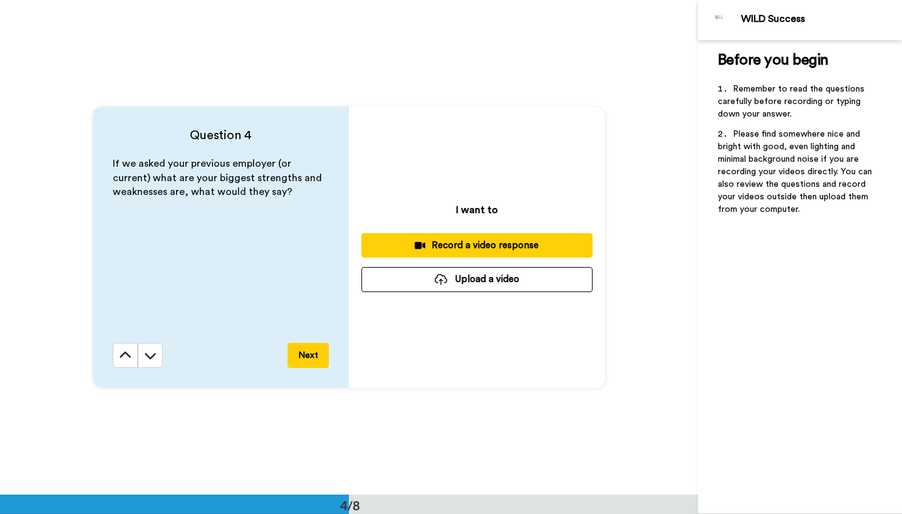
scroll to position [1483, 0]
click at [436, 237] on button "Record a video response" at bounding box center [476, 245] width 231 height 24
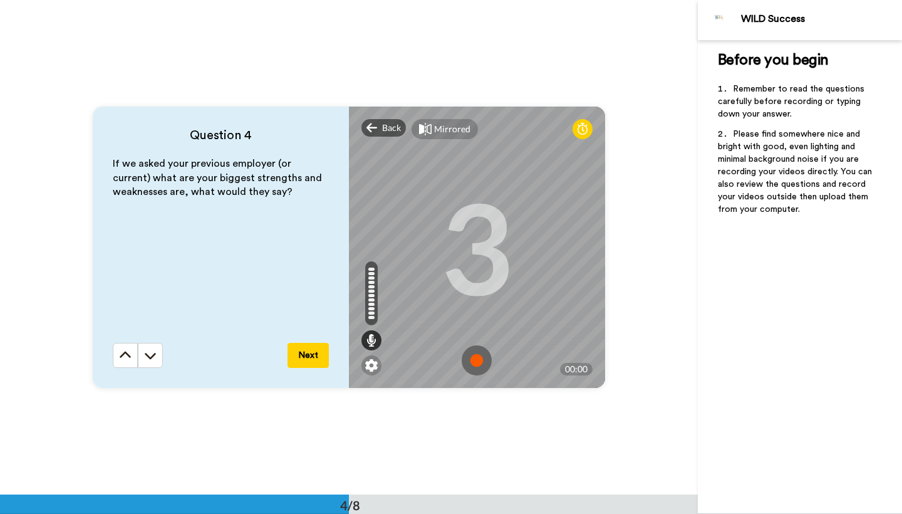
click at [481, 360] on img at bounding box center [477, 360] width 30 height 30
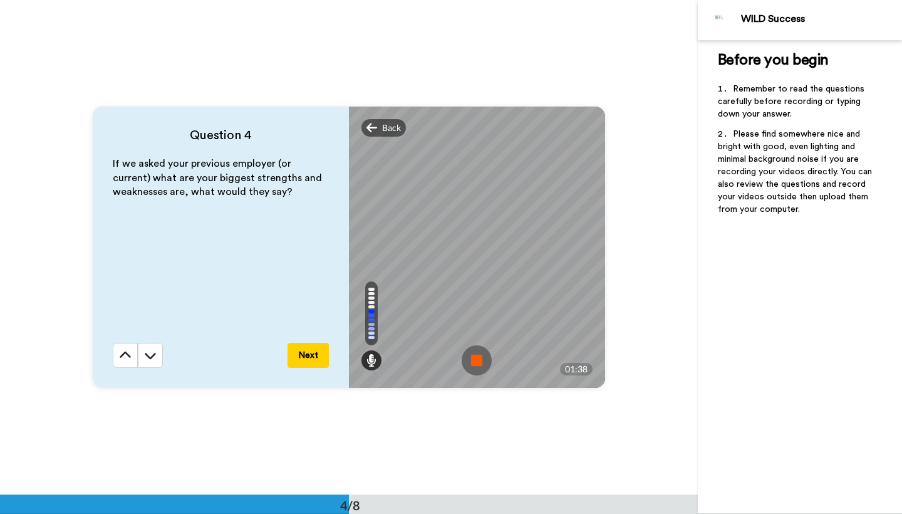
click at [481, 360] on img at bounding box center [477, 360] width 30 height 30
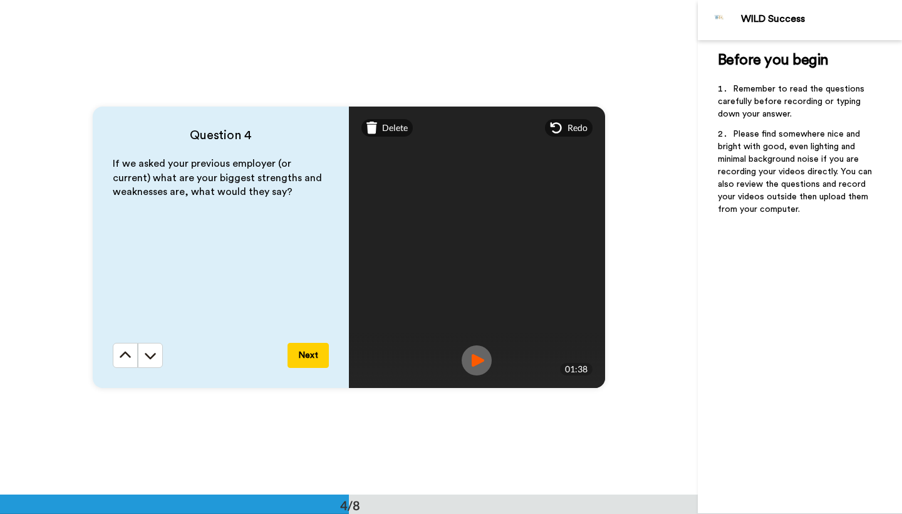
click at [470, 358] on img at bounding box center [477, 360] width 30 height 30
click at [317, 364] on button "Next" at bounding box center [308, 355] width 41 height 25
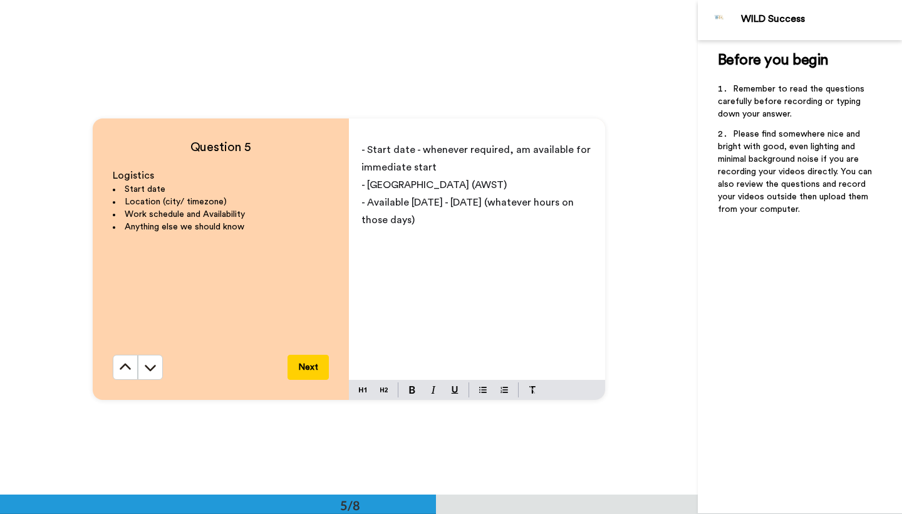
scroll to position [1968, 0]
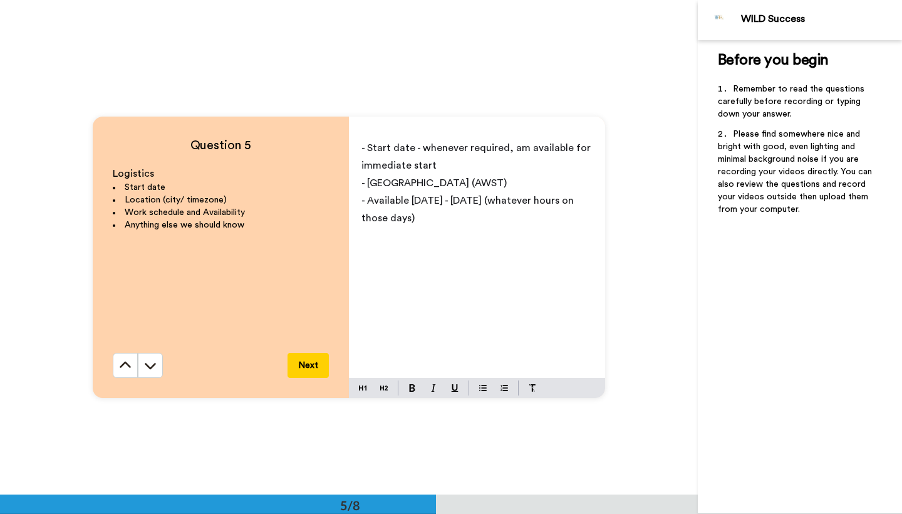
click at [313, 360] on button "Next" at bounding box center [308, 365] width 41 height 25
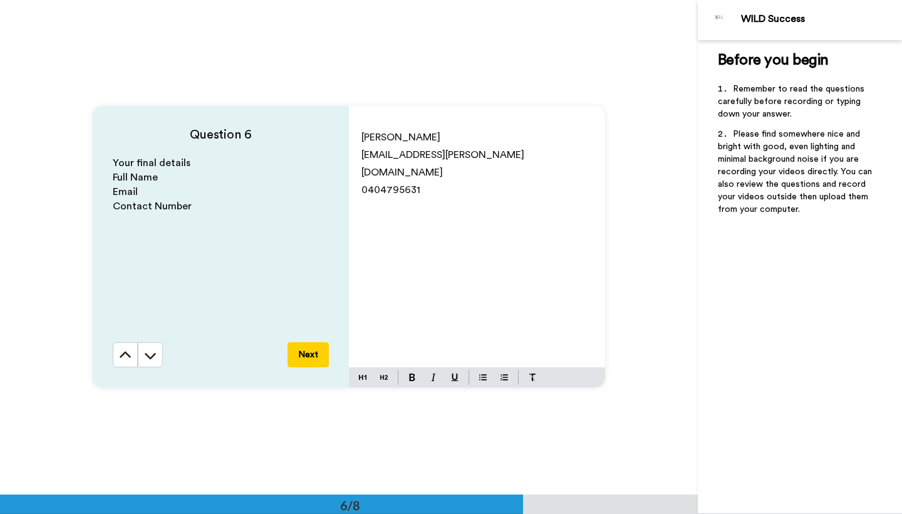
click at [313, 360] on button "Next" at bounding box center [308, 354] width 41 height 25
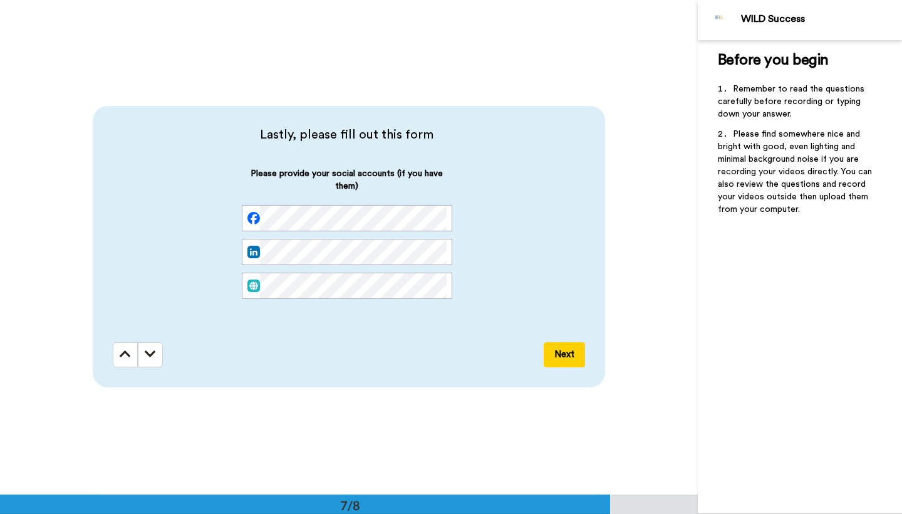
click at [566, 355] on button "Next" at bounding box center [564, 354] width 41 height 25
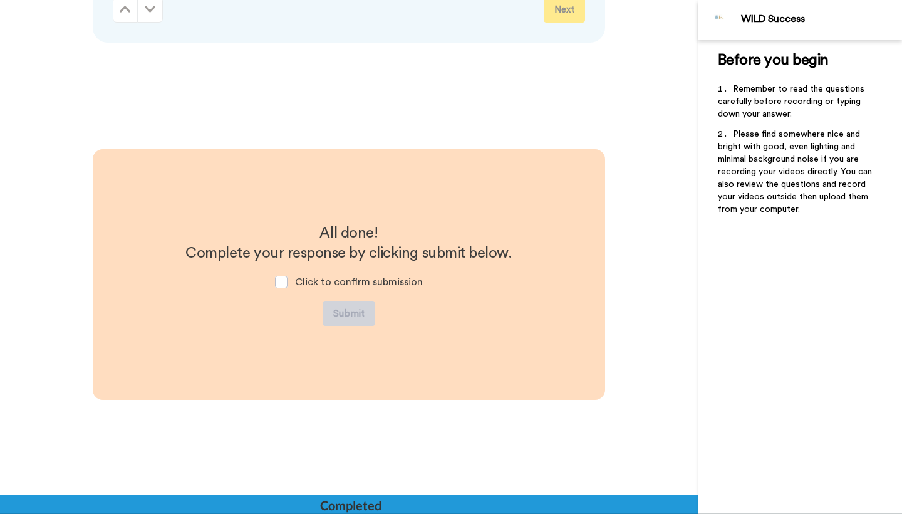
scroll to position [3339, 0]
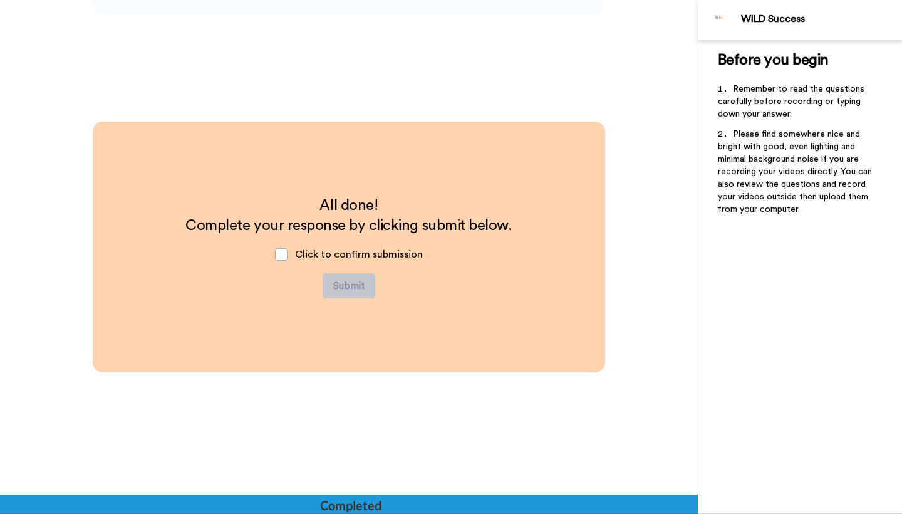
click at [288, 257] on div "Click to confirm submission" at bounding box center [349, 255] width 168 height 38
click at [283, 257] on span at bounding box center [281, 254] width 13 height 13
click at [333, 283] on button "Submit" at bounding box center [349, 285] width 53 height 25
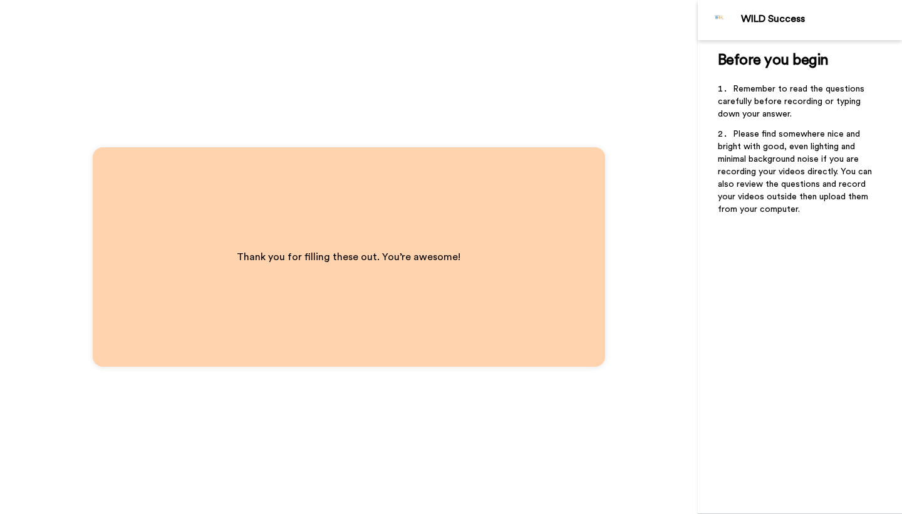
click at [598, 168] on div "Thank you for filling these out. You’re awesome!" at bounding box center [349, 256] width 512 height 219
